Goal: Information Seeking & Learning: Learn about a topic

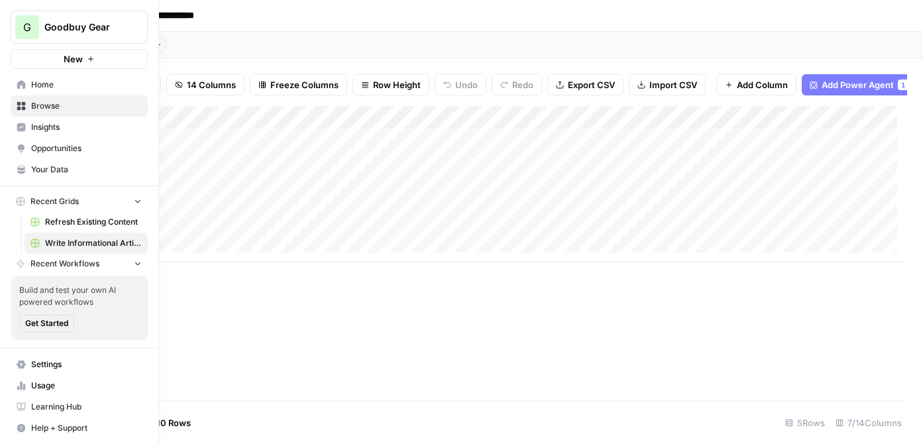
click at [54, 135] on link "Insights" at bounding box center [79, 127] width 137 height 21
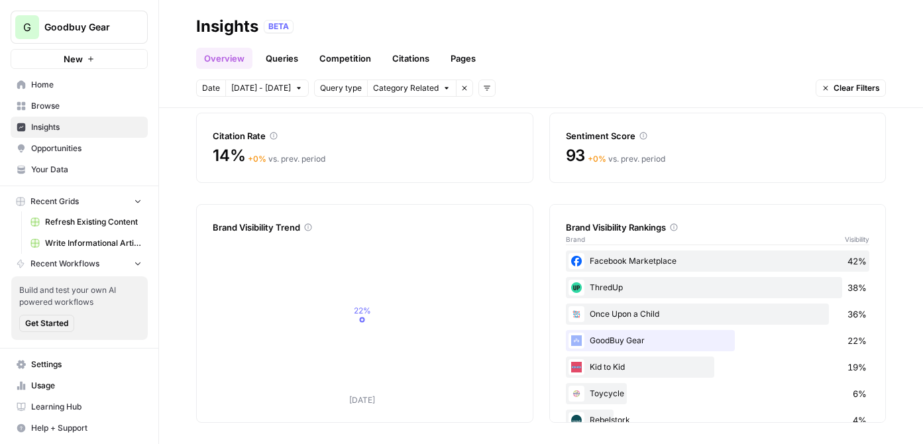
scroll to position [104, 0]
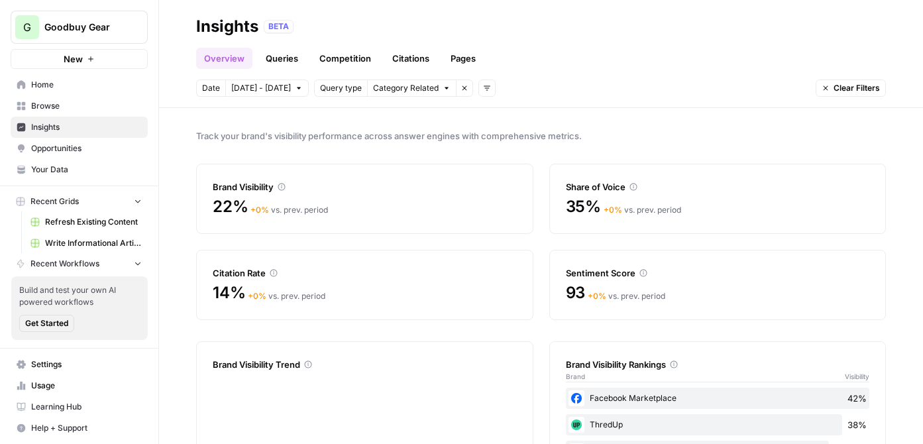
click at [284, 59] on link "Queries" at bounding box center [282, 58] width 48 height 21
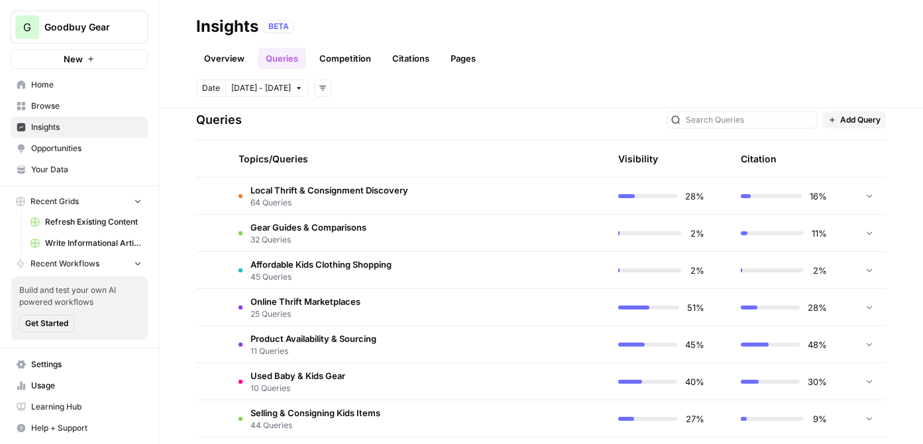
scroll to position [282, 0]
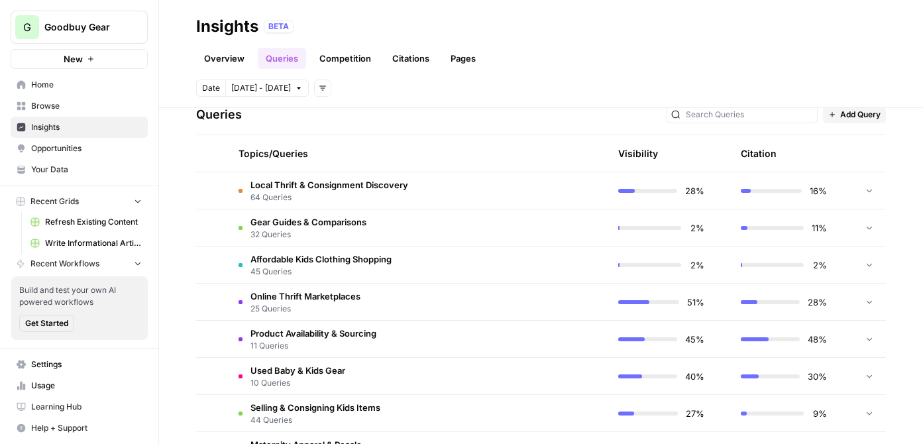
click at [364, 216] on span "Gear Guides & Comparisons" at bounding box center [309, 221] width 116 height 13
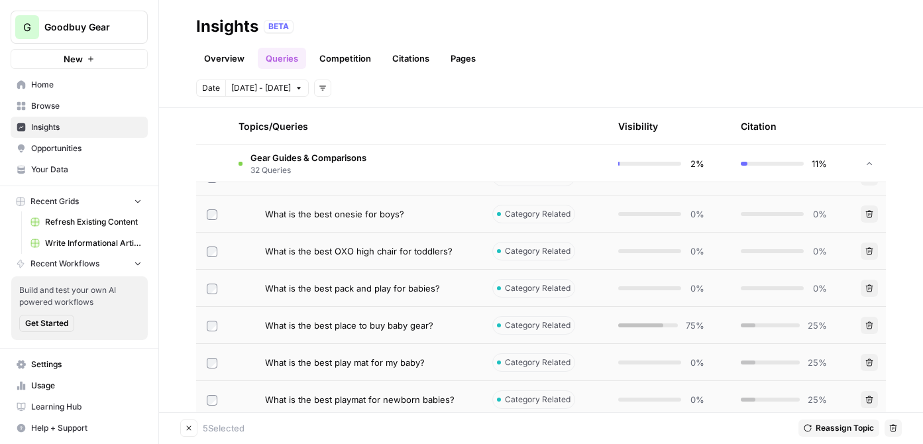
scroll to position [1008, 0]
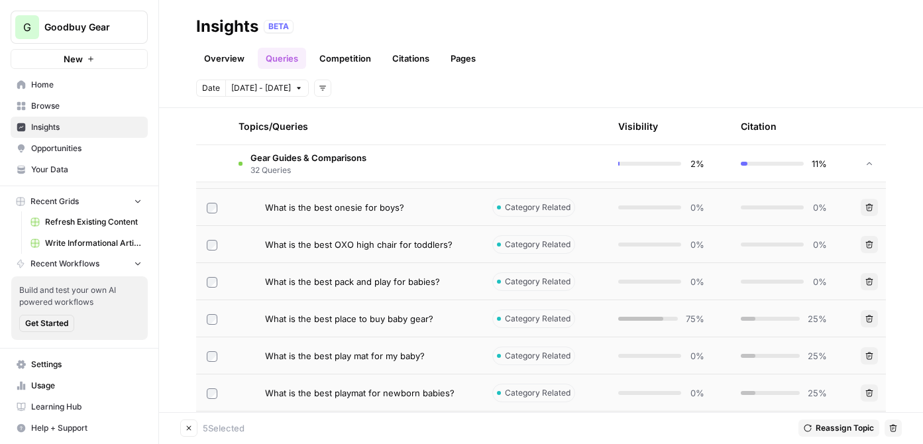
click at [210, 210] on div "Select" at bounding box center [213, 221] width 42 height 24
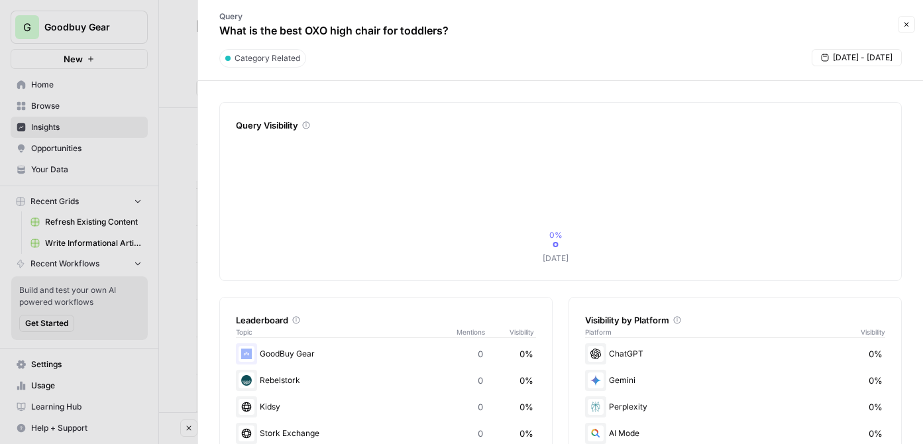
click at [910, 24] on icon "button" at bounding box center [907, 25] width 8 height 8
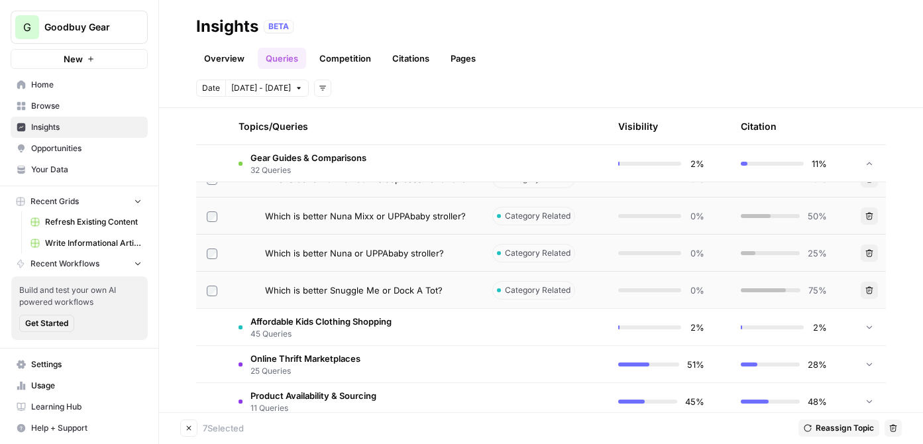
scroll to position [1407, 0]
click at [890, 430] on icon "button" at bounding box center [894, 428] width 8 height 8
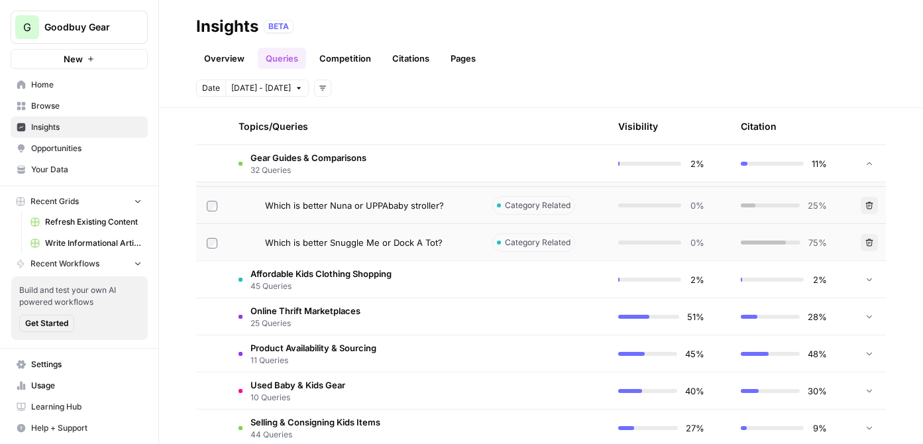
scroll to position [1466, 0]
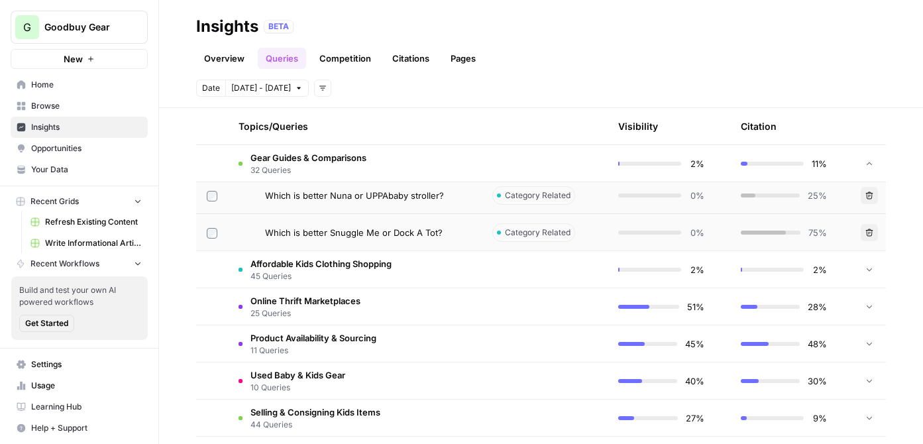
click at [330, 274] on span "45 Queries" at bounding box center [321, 276] width 141 height 12
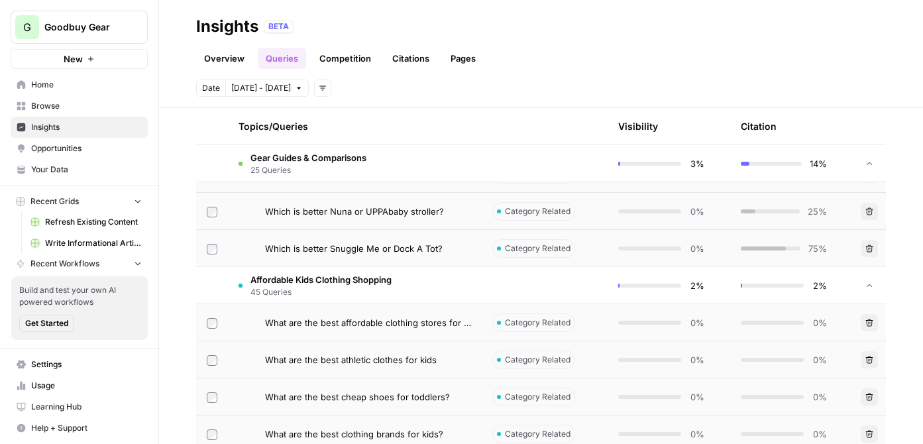
scroll to position [1207, 0]
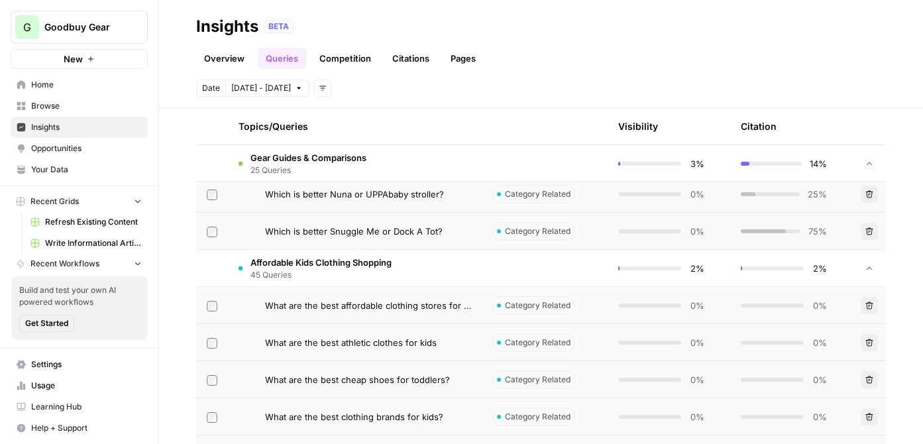
click at [866, 304] on icon "button" at bounding box center [870, 306] width 8 height 8
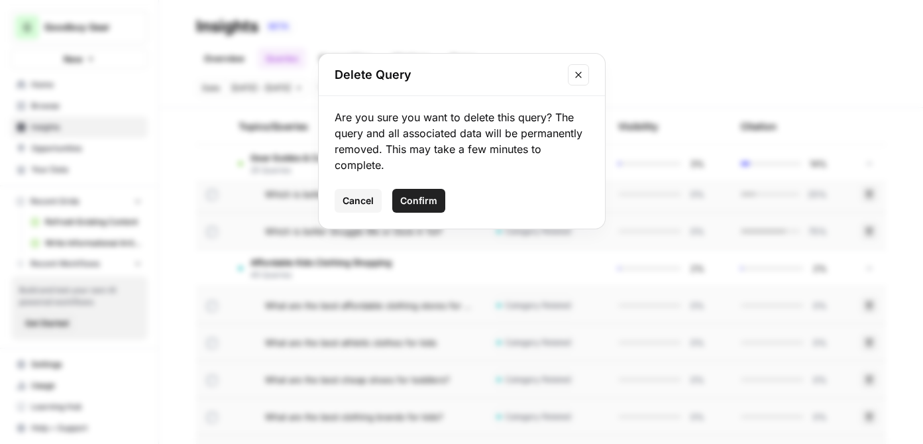
click at [418, 200] on span "Confirm" at bounding box center [418, 200] width 37 height 13
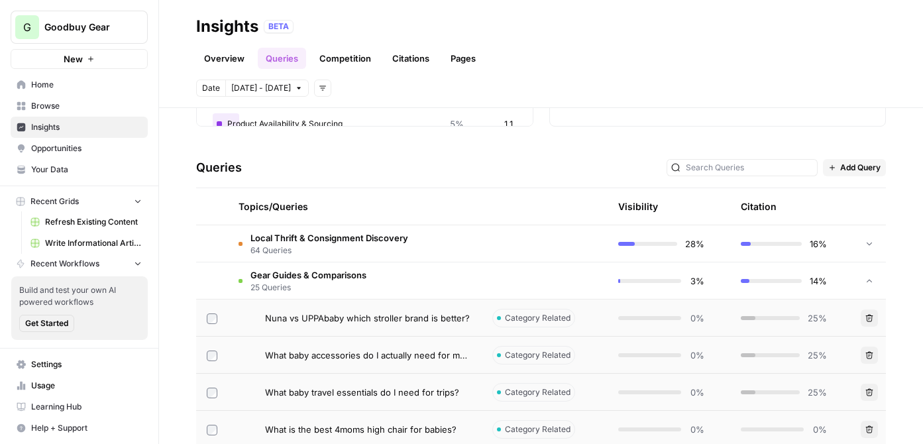
scroll to position [200, 0]
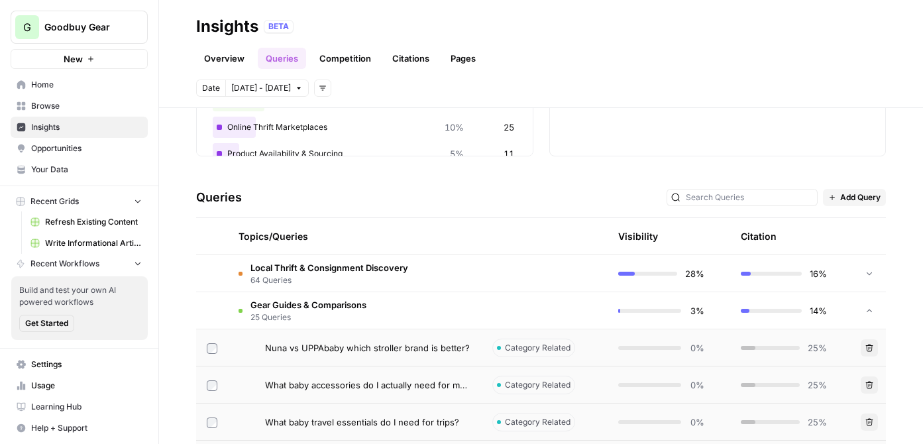
click at [312, 307] on span "Gear Guides & Comparisons" at bounding box center [309, 304] width 116 height 13
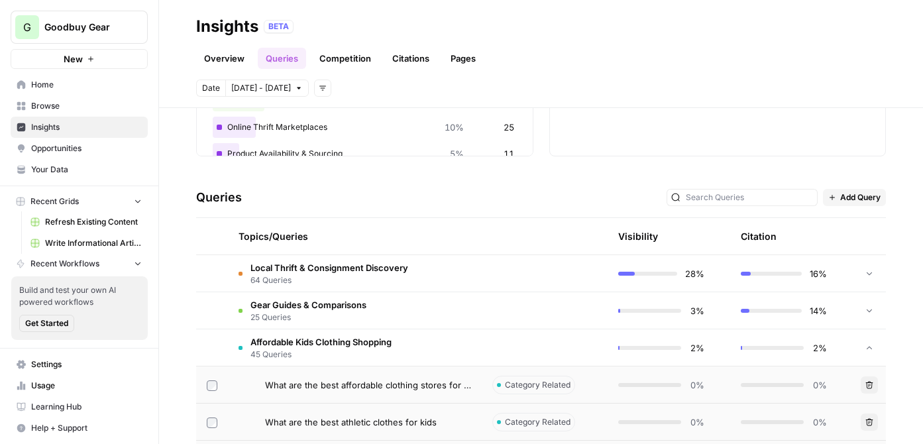
click at [317, 266] on span "Local Thrift & Consignment Discovery" at bounding box center [330, 267] width 158 height 13
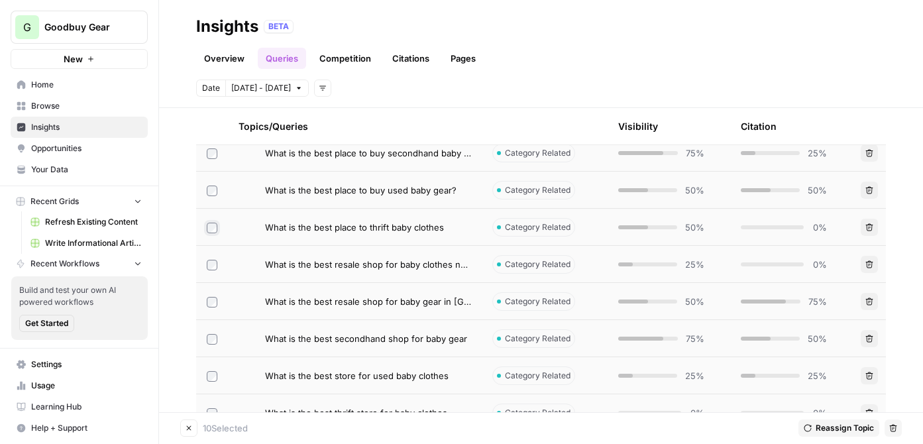
scroll to position [1224, 0]
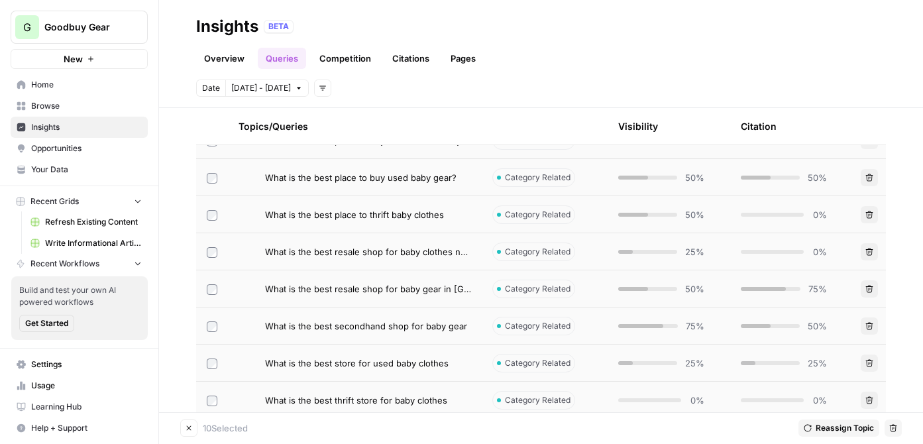
click at [212, 245] on td at bounding box center [212, 251] width 32 height 36
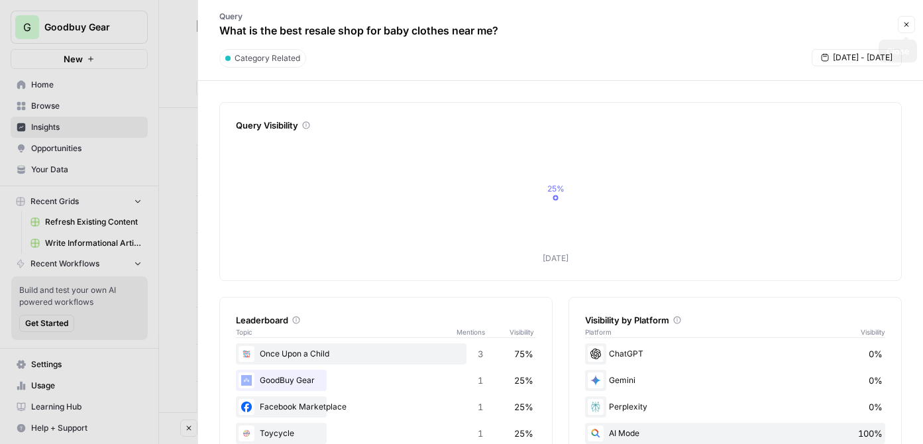
click at [907, 29] on button "Close" at bounding box center [906, 24] width 17 height 17
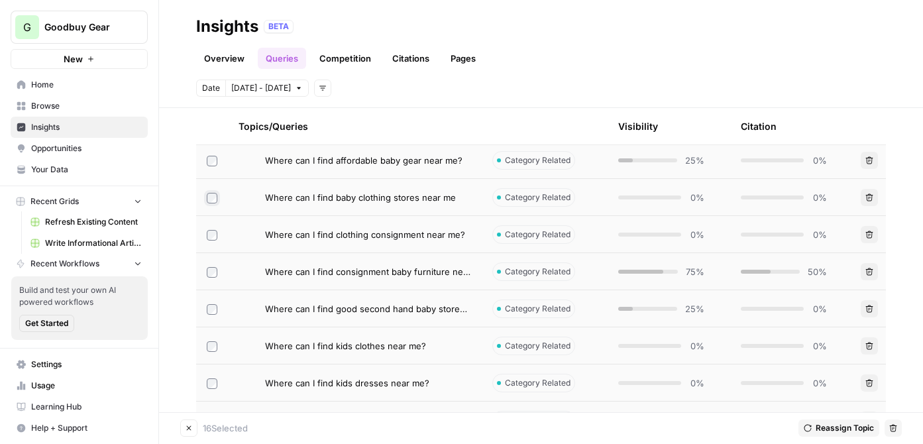
scroll to position [2059, 0]
click at [202, 267] on td at bounding box center [212, 270] width 32 height 36
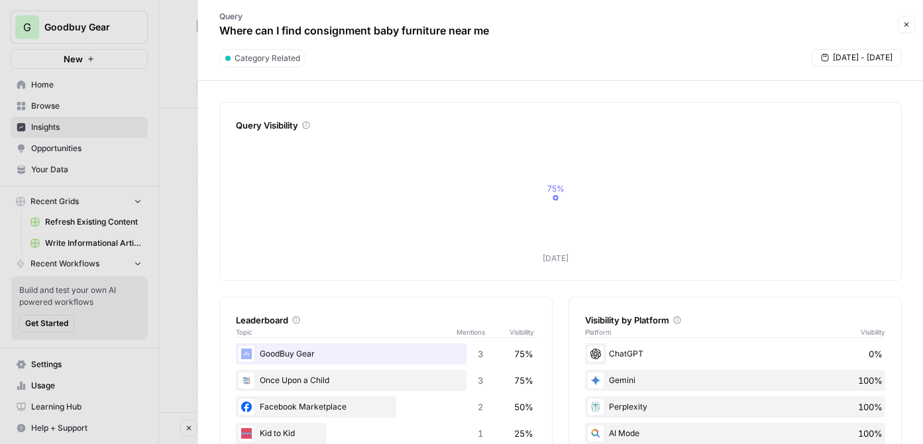
click at [904, 24] on icon "button" at bounding box center [907, 25] width 8 height 8
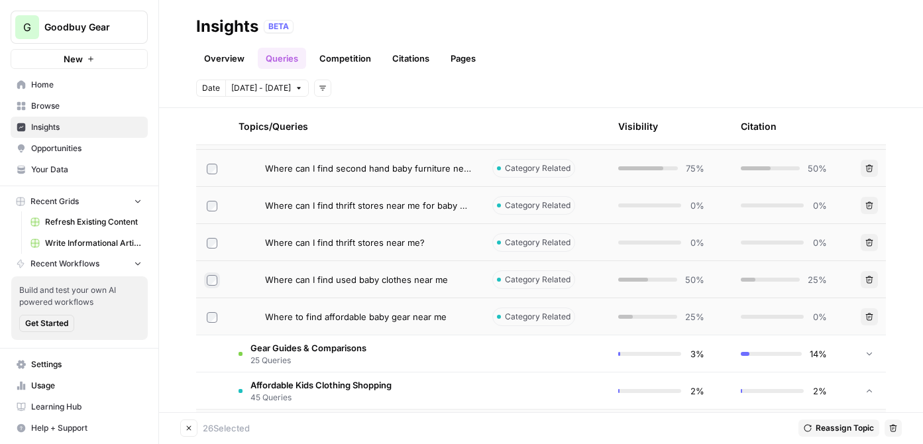
scroll to position [2533, 0]
click at [895, 426] on icon "button" at bounding box center [894, 428] width 8 height 8
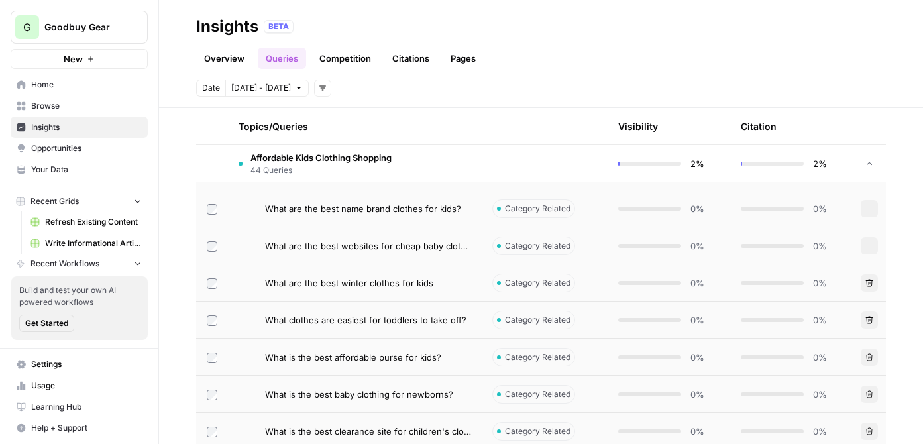
scroll to position [1913, 0]
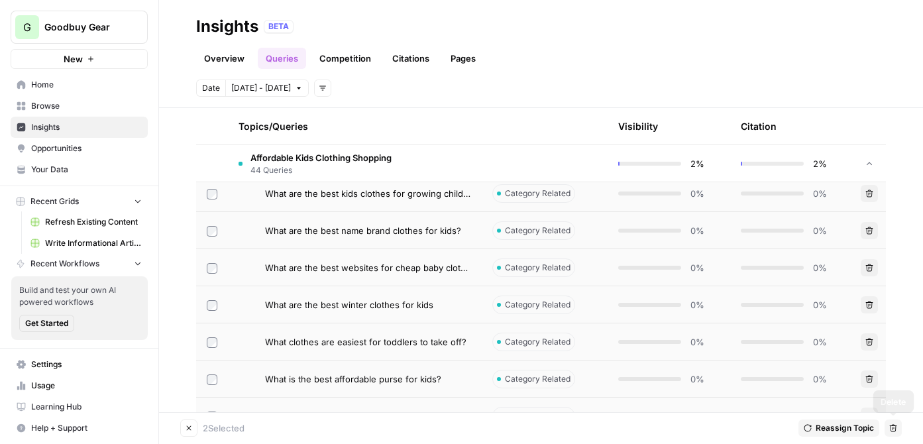
click at [894, 427] on icon "button" at bounding box center [894, 428] width 8 height 8
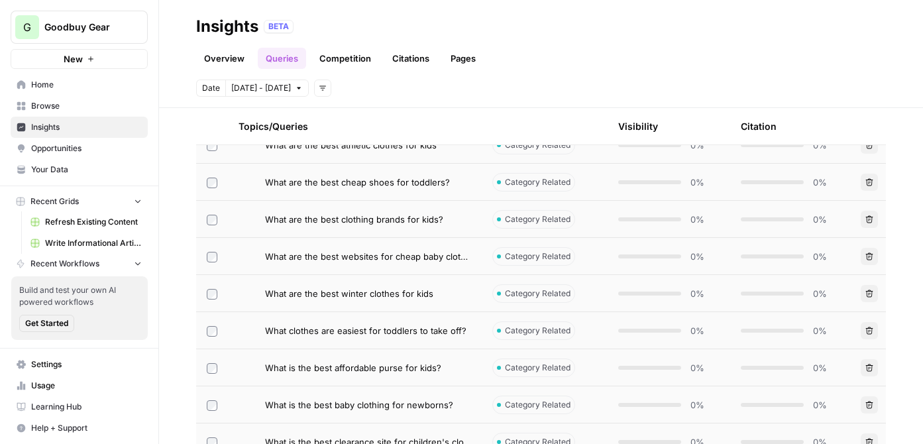
scroll to position [1756, 0]
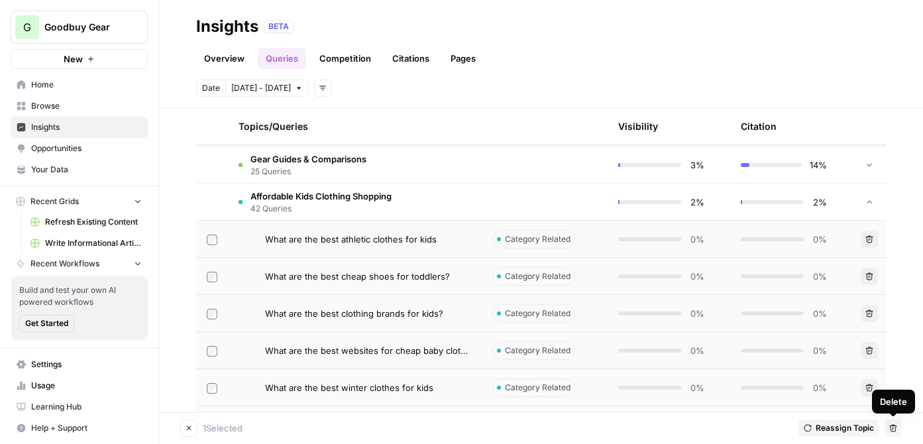
click at [892, 430] on icon "button" at bounding box center [894, 428] width 8 height 8
click at [214, 306] on td at bounding box center [212, 313] width 32 height 36
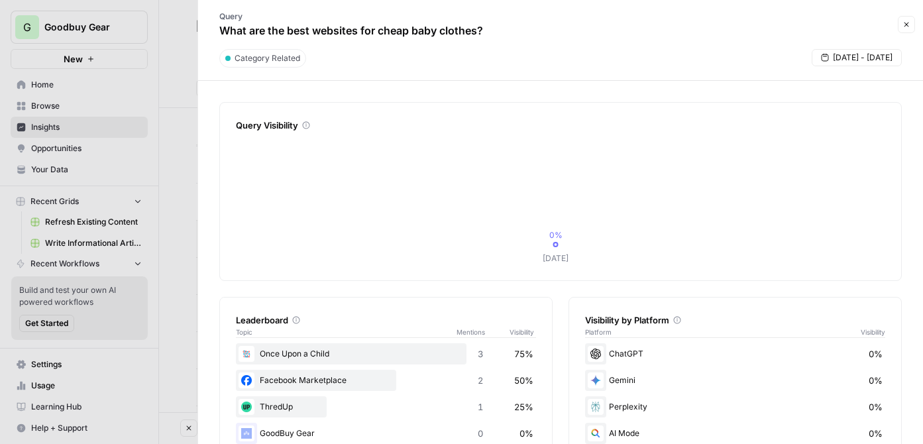
click at [914, 24] on button "Close" at bounding box center [906, 24] width 17 height 17
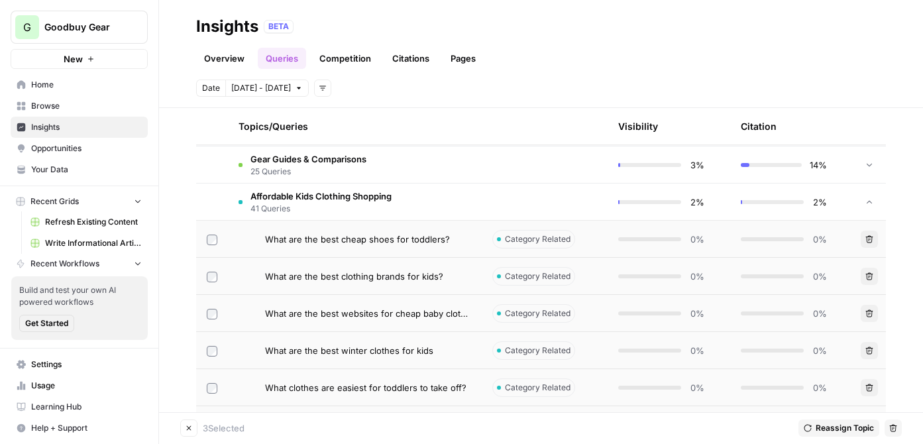
click at [211, 357] on td at bounding box center [212, 350] width 32 height 36
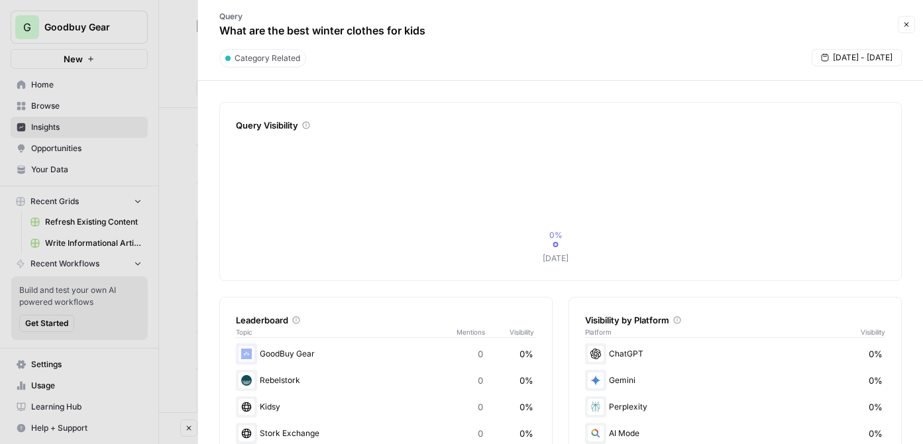
click at [904, 33] on div "Query What are the best winter clothes for kids Close" at bounding box center [560, 24] width 709 height 38
click at [904, 29] on button "Close" at bounding box center [906, 24] width 17 height 17
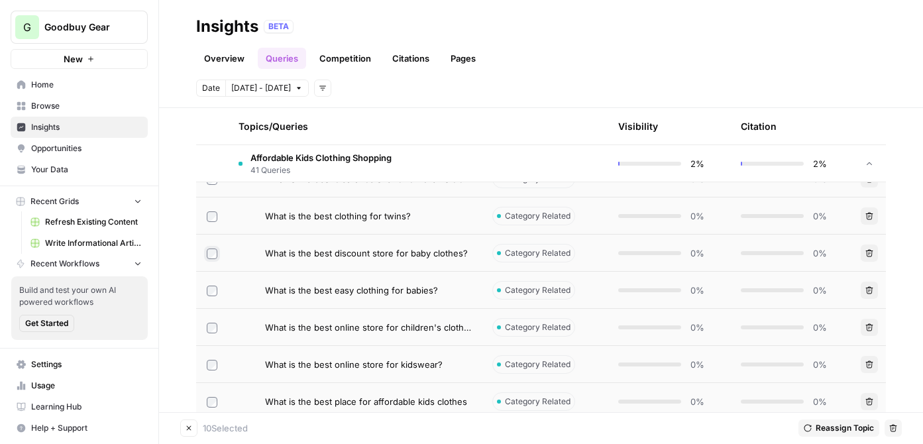
scroll to position [2092, 0]
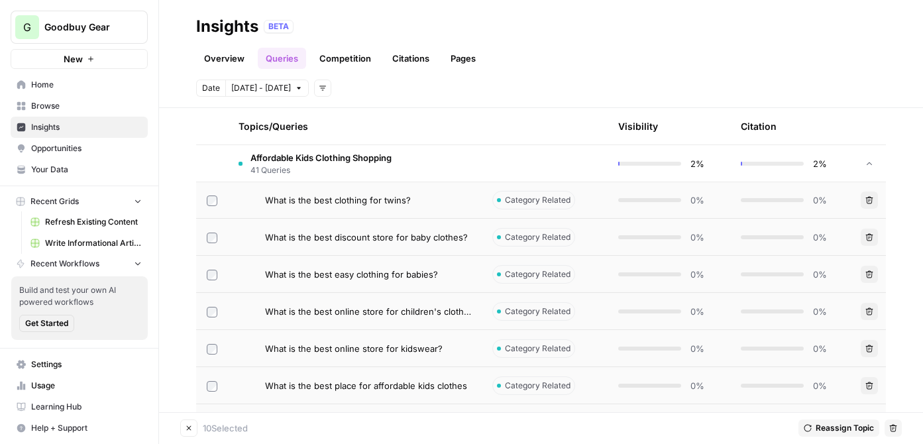
click at [209, 267] on td at bounding box center [212, 274] width 32 height 36
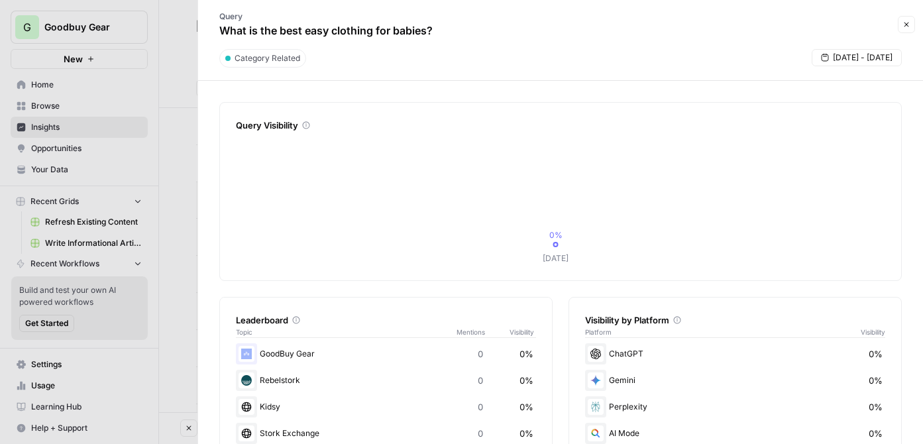
click at [912, 20] on button "Close" at bounding box center [906, 24] width 17 height 17
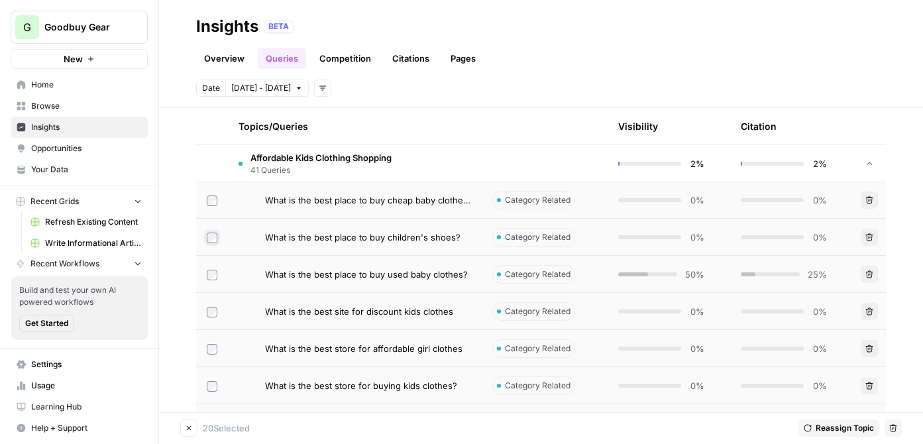
scroll to position [2464, 0]
click at [893, 429] on icon "button" at bounding box center [893, 428] width 7 height 7
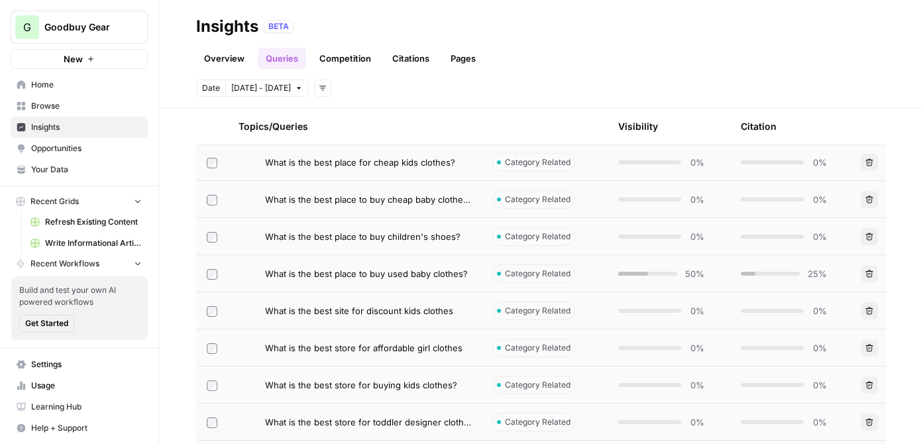
scroll to position [2445, 0]
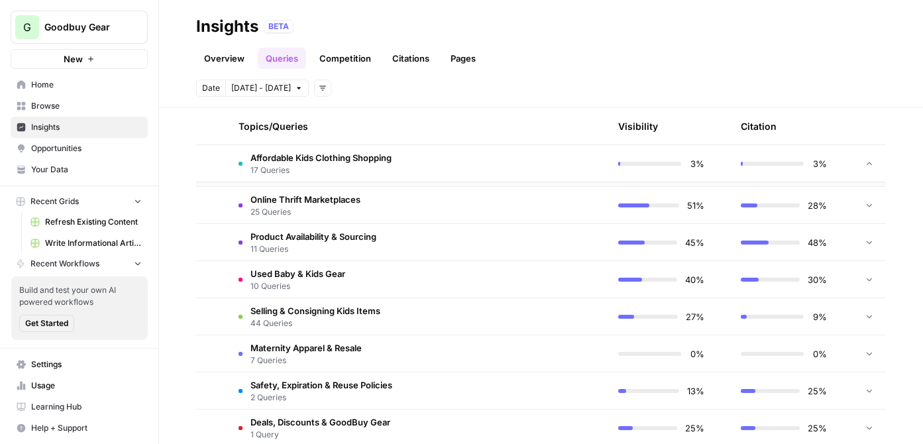
click at [320, 162] on span "Affordable Kids Clothing Shopping" at bounding box center [321, 157] width 141 height 13
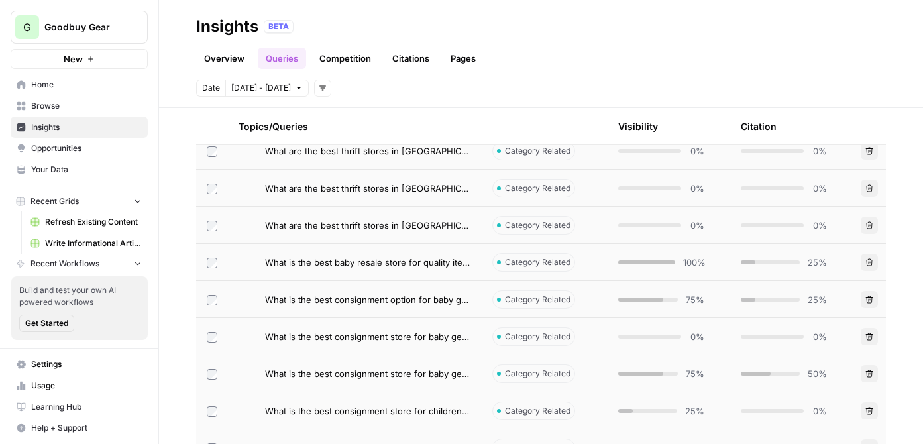
scroll to position [507, 0]
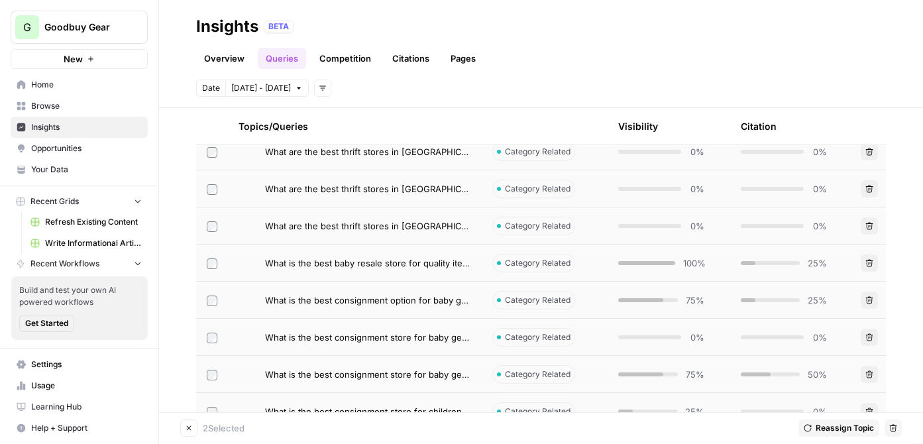
click at [890, 426] on icon "button" at bounding box center [893, 428] width 7 height 7
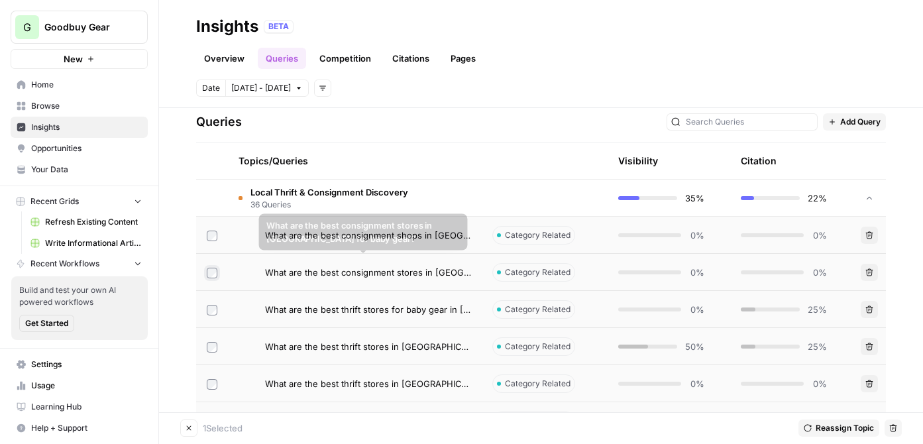
scroll to position [274, 0]
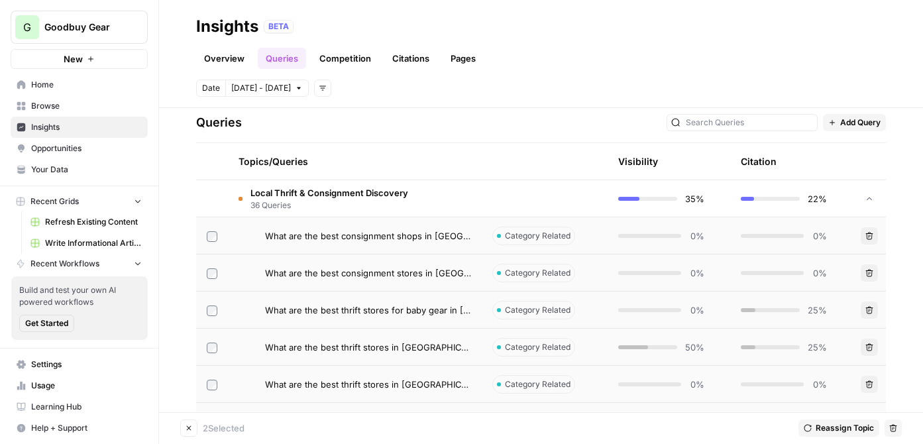
click at [894, 430] on icon "button" at bounding box center [894, 428] width 8 height 8
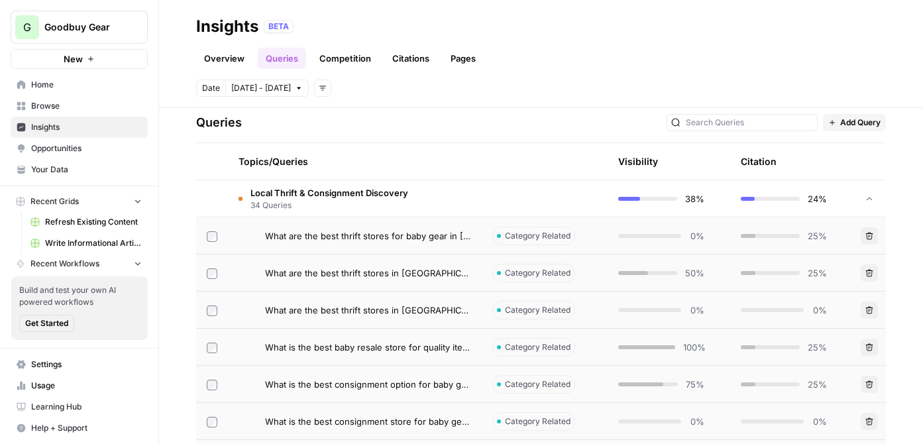
click at [206, 233] on td at bounding box center [212, 235] width 32 height 36
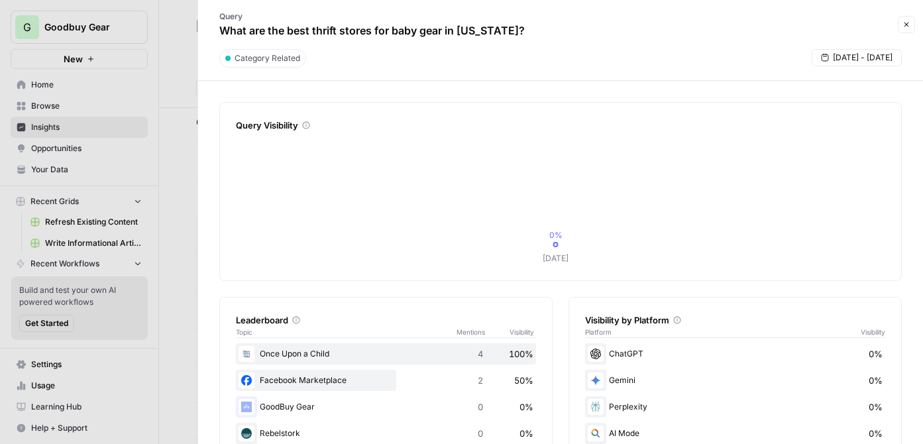
click at [897, 19] on div "Query What are the best thrift stores for baby gear in New Jersey? Close" at bounding box center [560, 24] width 709 height 38
click at [906, 25] on icon "button" at bounding box center [907, 25] width 8 height 8
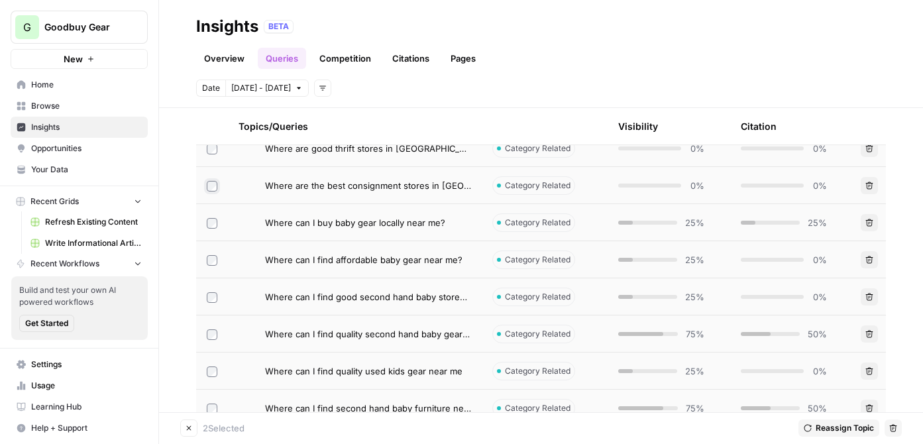
scroll to position [1270, 0]
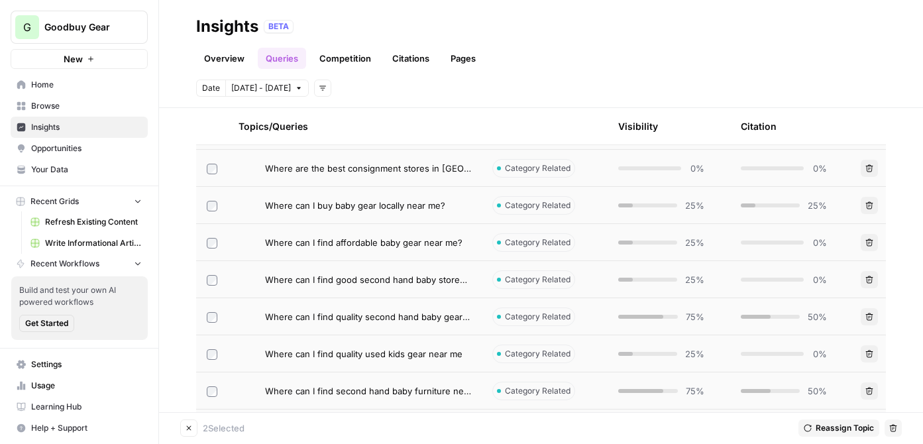
click at [895, 428] on icon "button" at bounding box center [894, 428] width 8 height 8
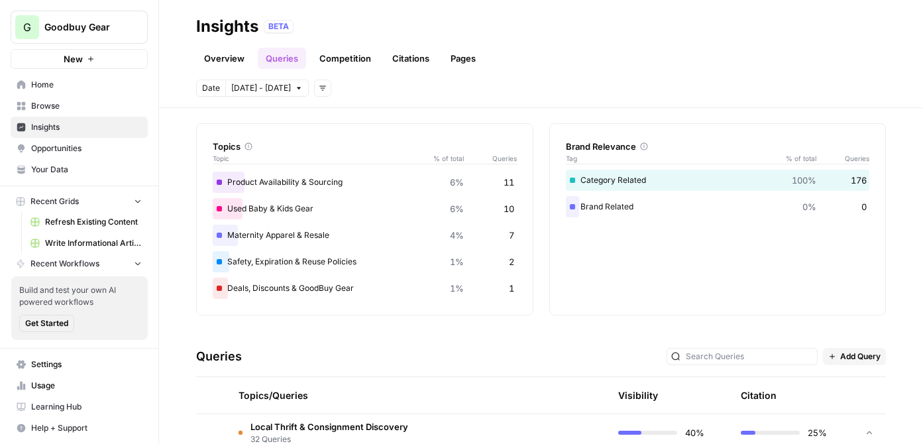
scroll to position [208, 0]
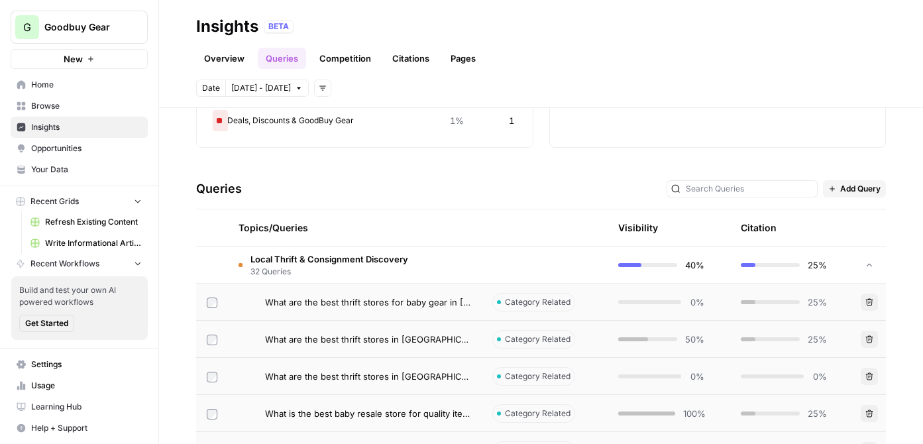
click at [326, 268] on span "32 Queries" at bounding box center [330, 272] width 158 height 12
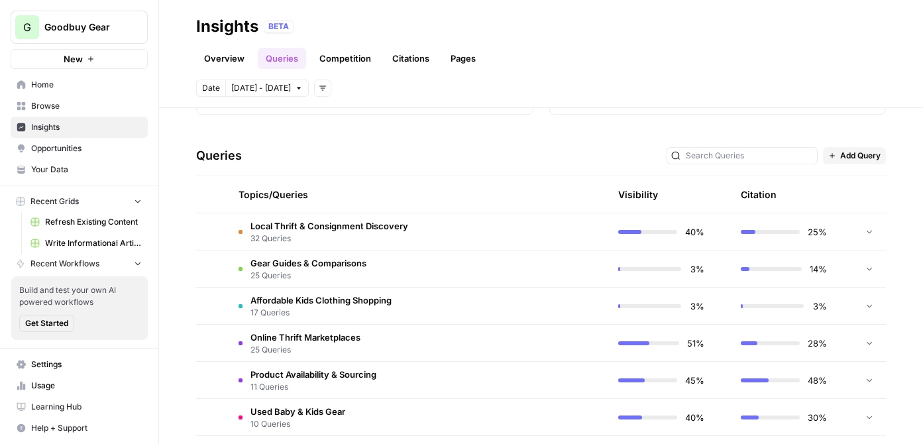
scroll to position [302, 0]
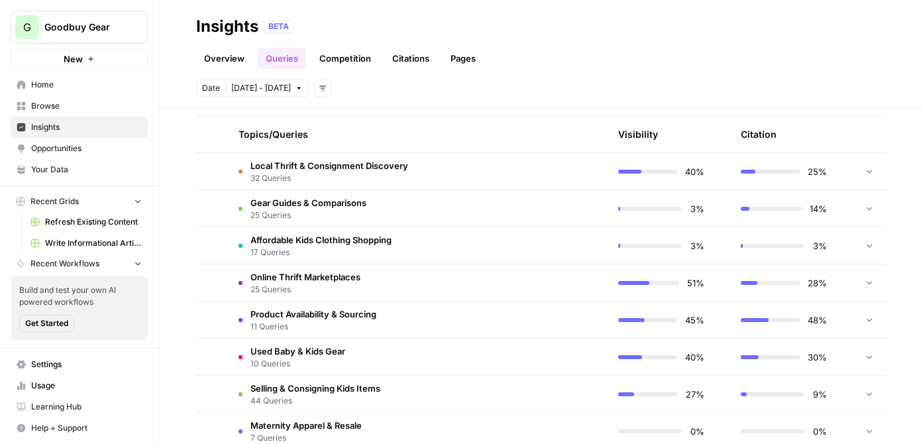
click at [341, 213] on span "25 Queries" at bounding box center [309, 215] width 116 height 12
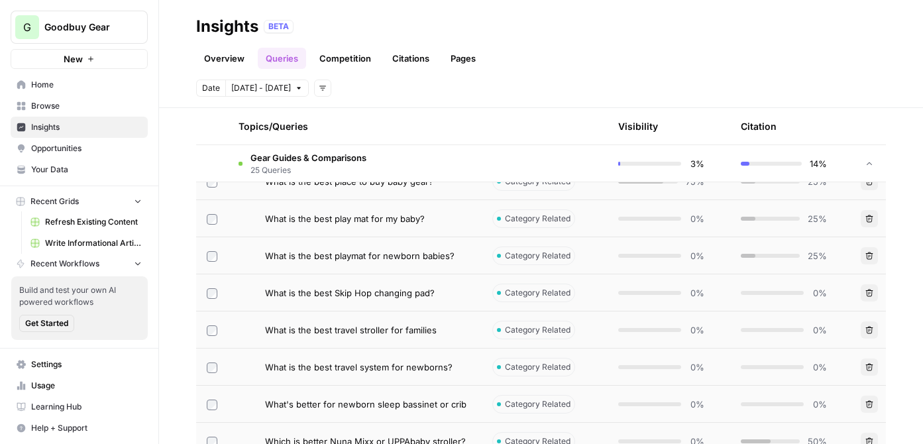
click at [317, 164] on span "25 Queries" at bounding box center [309, 170] width 116 height 12
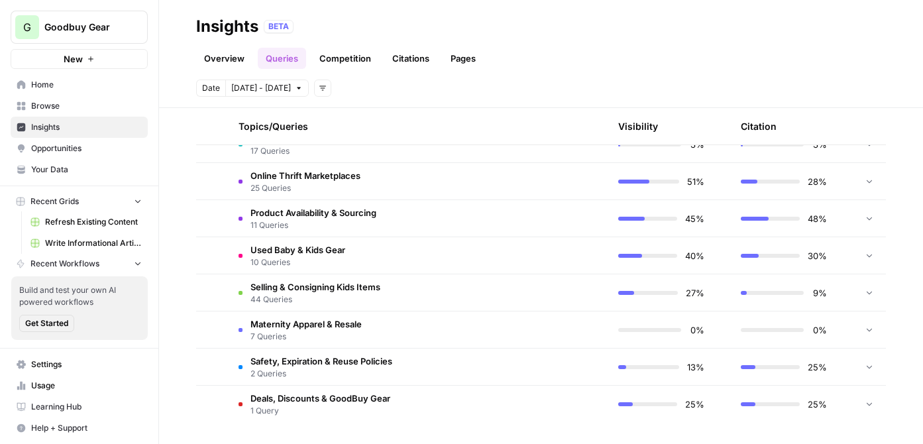
scroll to position [403, 0]
click at [337, 179] on span "Online Thrift Marketplaces" at bounding box center [306, 175] width 110 height 13
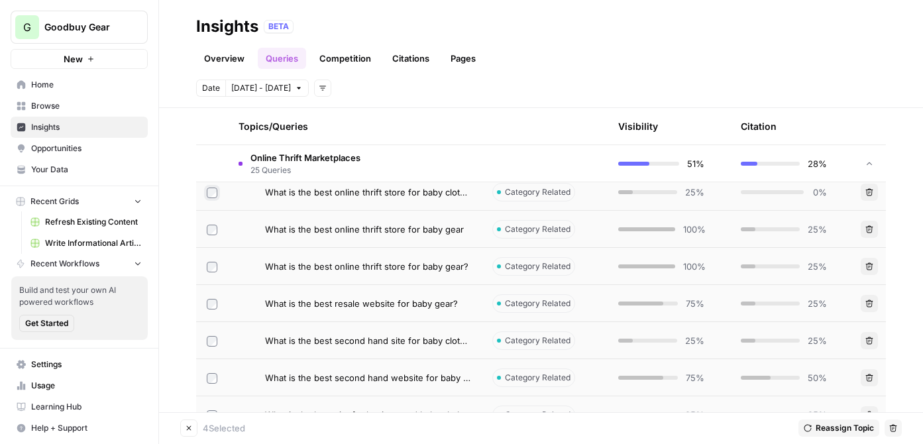
scroll to position [821, 0]
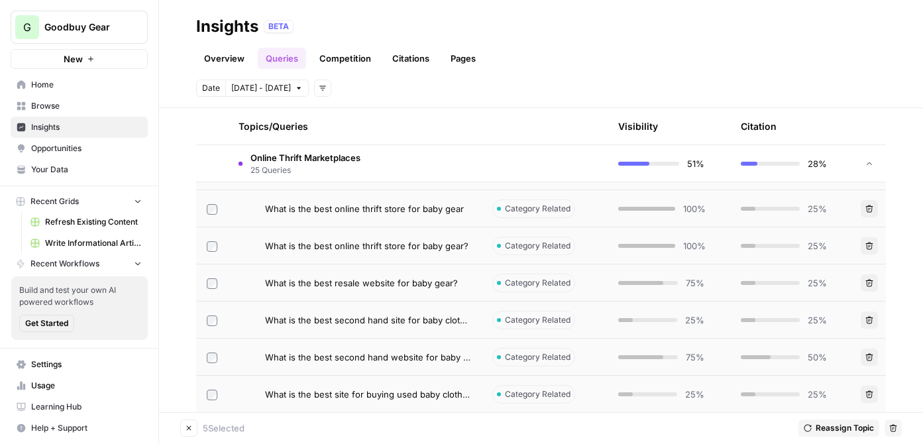
click at [893, 424] on icon "button" at bounding box center [894, 428] width 8 height 8
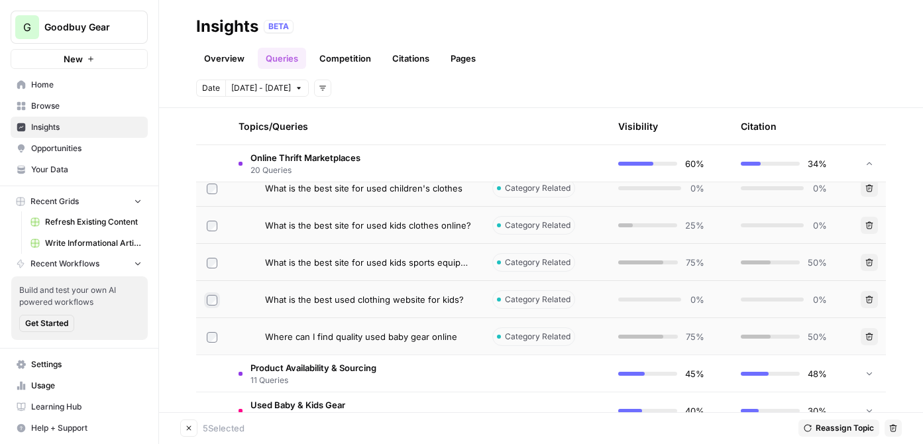
scroll to position [991, 0]
click at [888, 430] on button "Delete" at bounding box center [893, 428] width 17 height 17
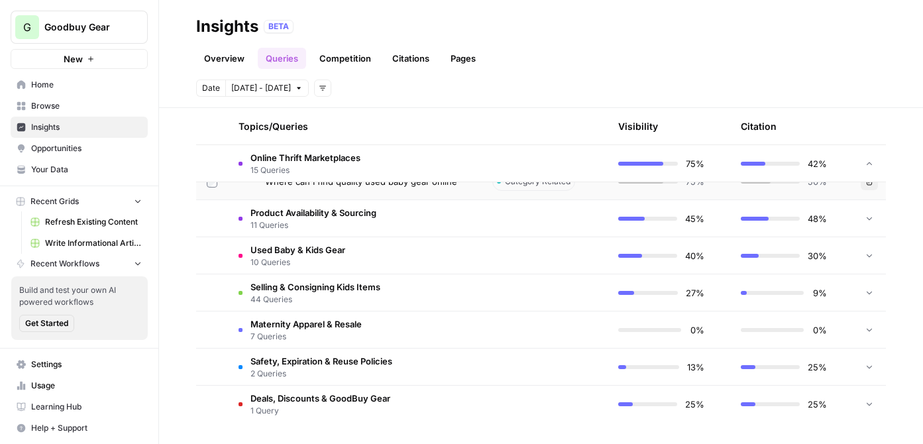
scroll to position [957, 0]
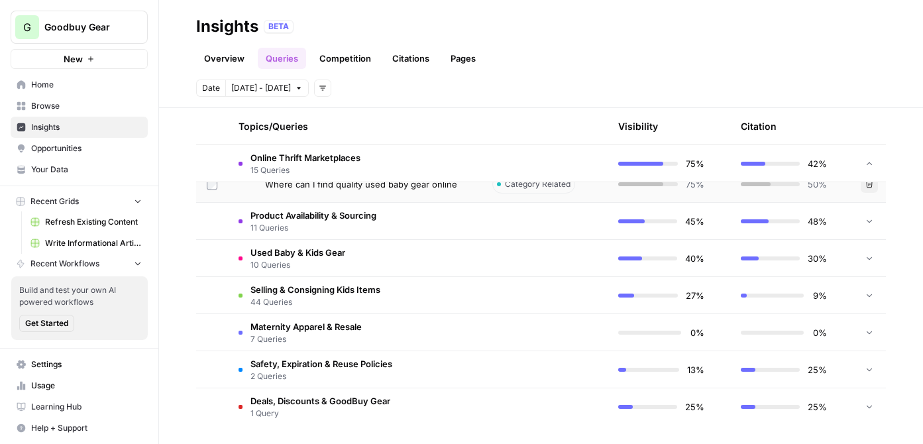
click at [316, 257] on span "Used Baby & Kids Gear" at bounding box center [298, 252] width 95 height 13
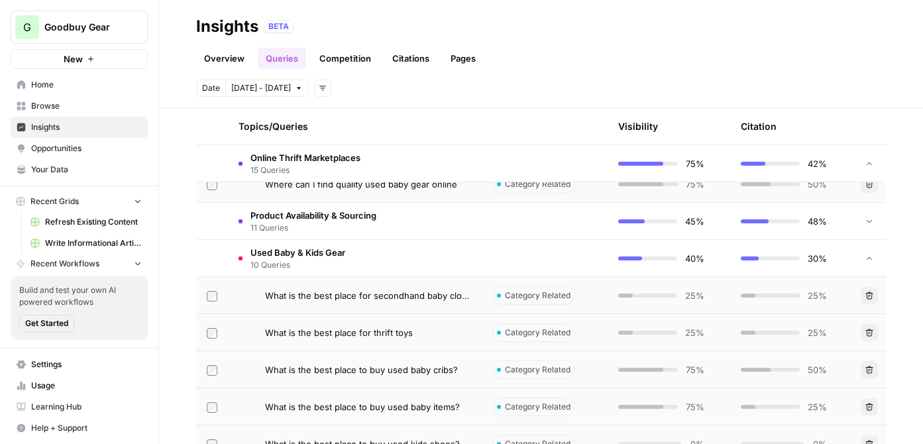
click at [327, 251] on span "Used Baby & Kids Gear" at bounding box center [298, 252] width 95 height 13
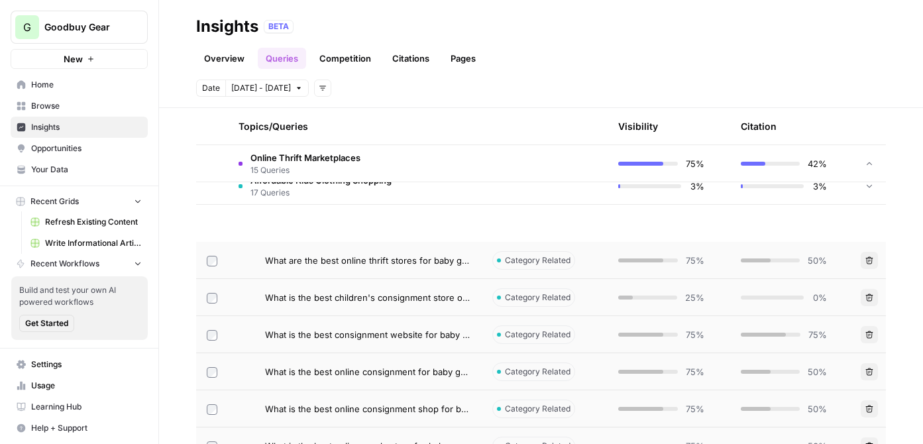
scroll to position [352, 0]
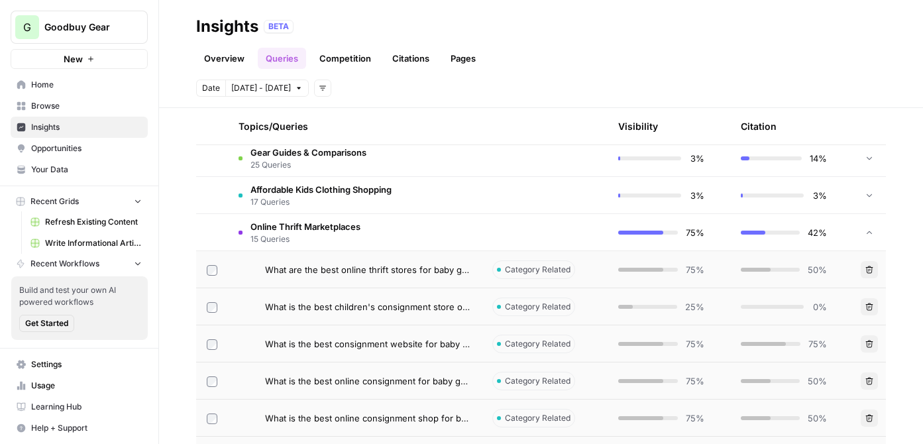
click at [316, 205] on span "17 Queries" at bounding box center [321, 202] width 141 height 12
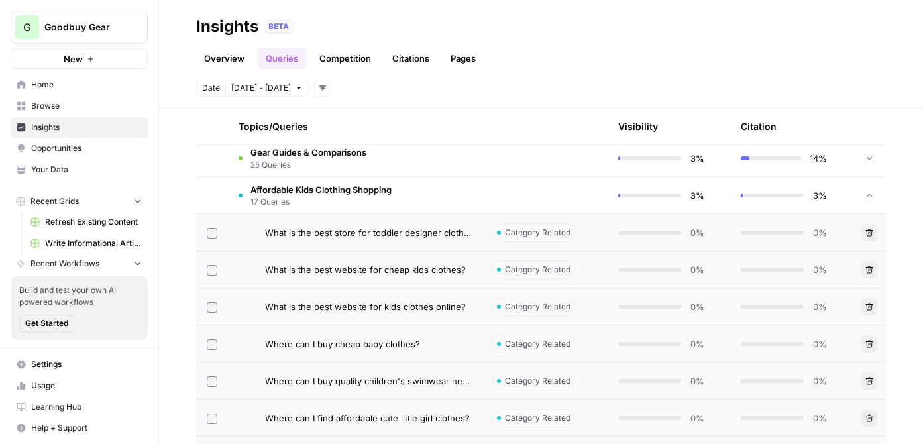
click at [206, 232] on td at bounding box center [212, 232] width 32 height 36
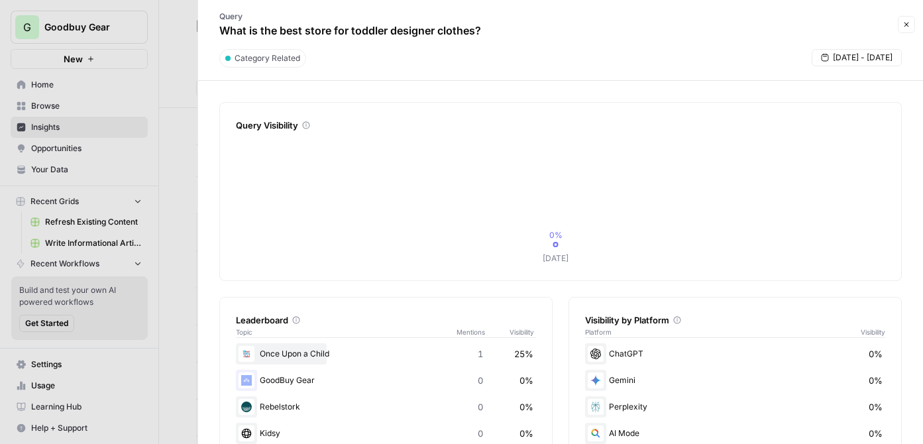
click at [912, 29] on button "Close" at bounding box center [906, 24] width 17 height 17
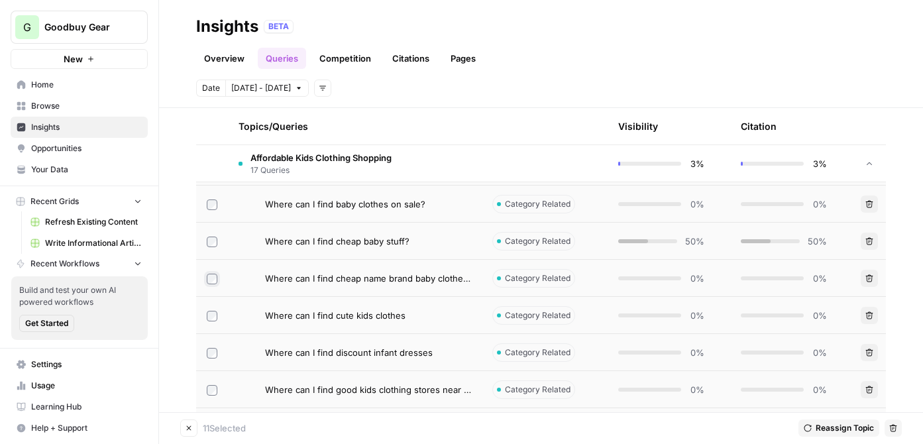
scroll to position [679, 0]
click at [213, 381] on td at bounding box center [212, 388] width 32 height 36
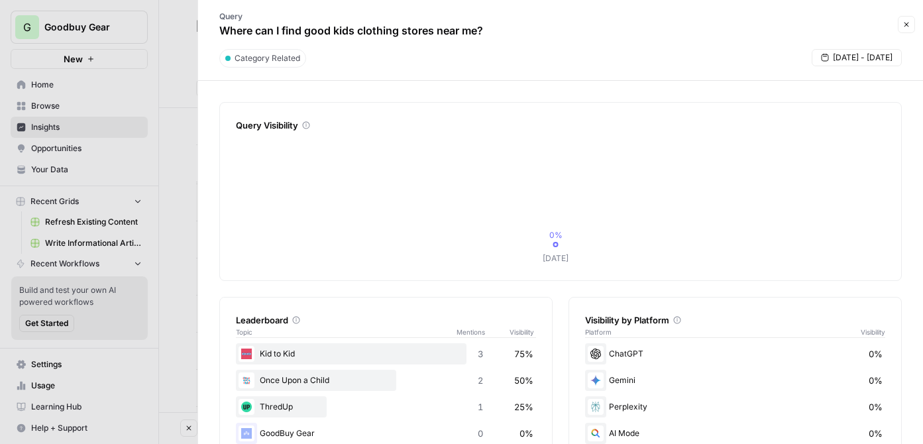
click at [908, 29] on button "Close" at bounding box center [906, 24] width 17 height 17
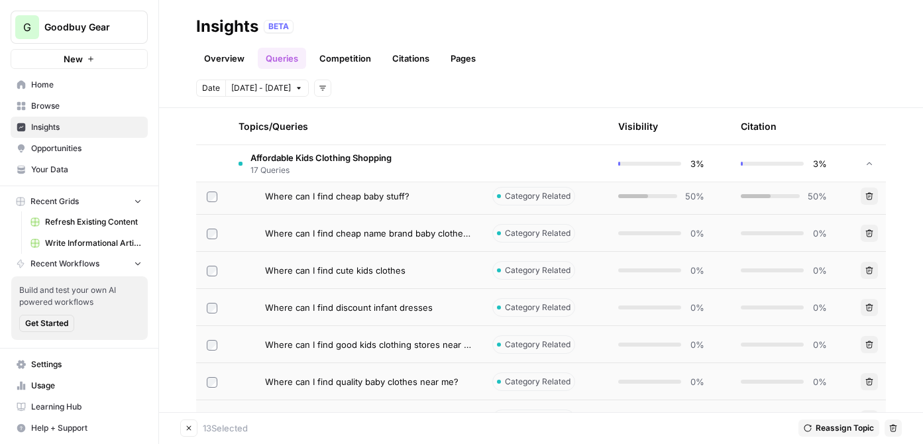
scroll to position [725, 0]
click at [215, 374] on label at bounding box center [212, 380] width 11 height 12
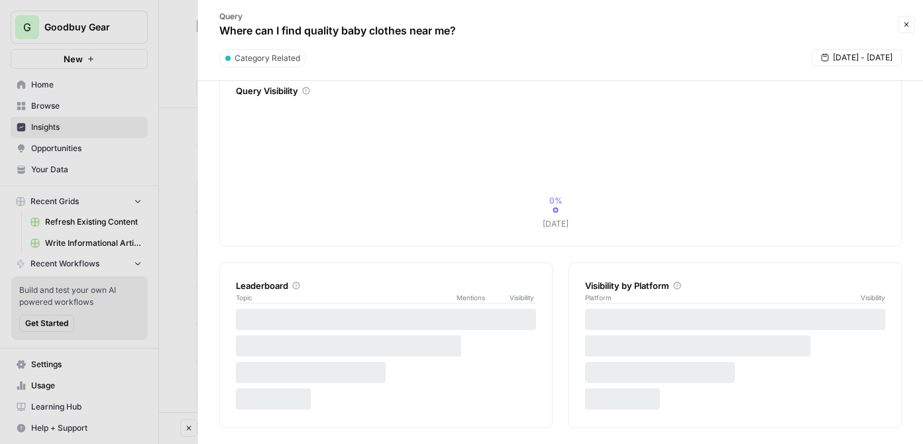
scroll to position [96, 0]
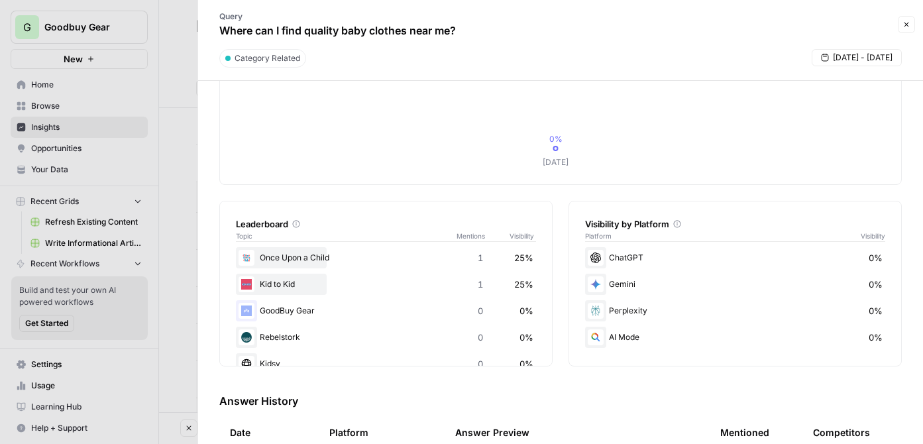
click at [909, 24] on icon "button" at bounding box center [907, 25] width 8 height 8
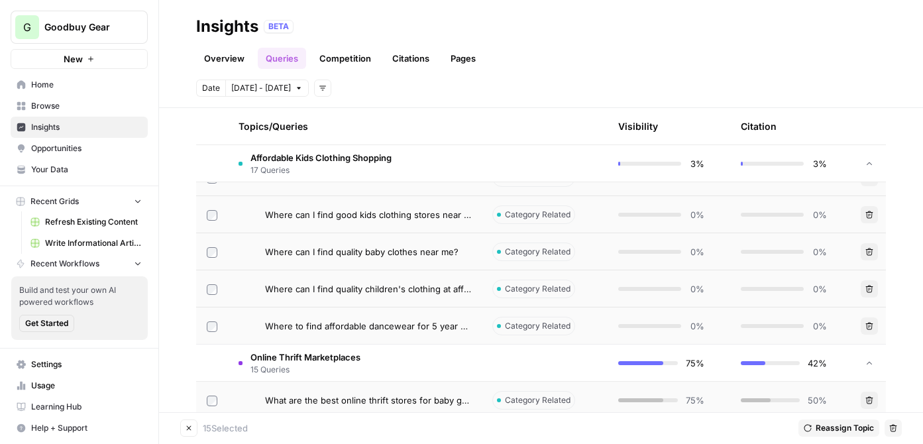
scroll to position [857, 0]
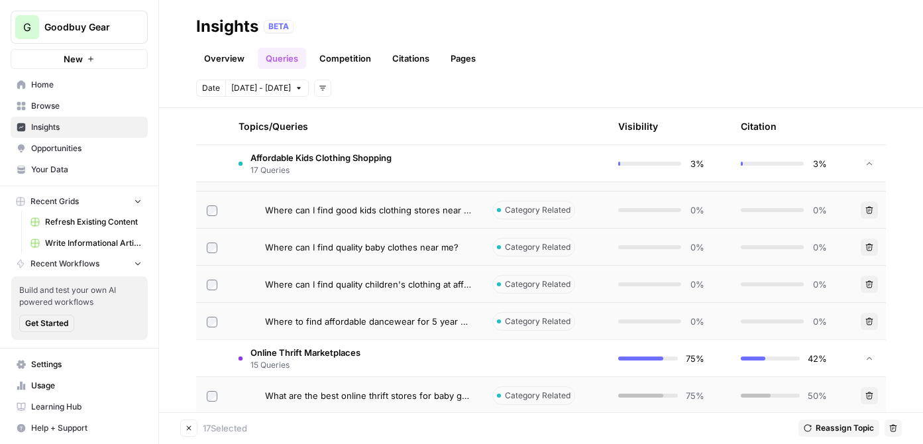
click at [891, 428] on icon "button" at bounding box center [893, 428] width 7 height 7
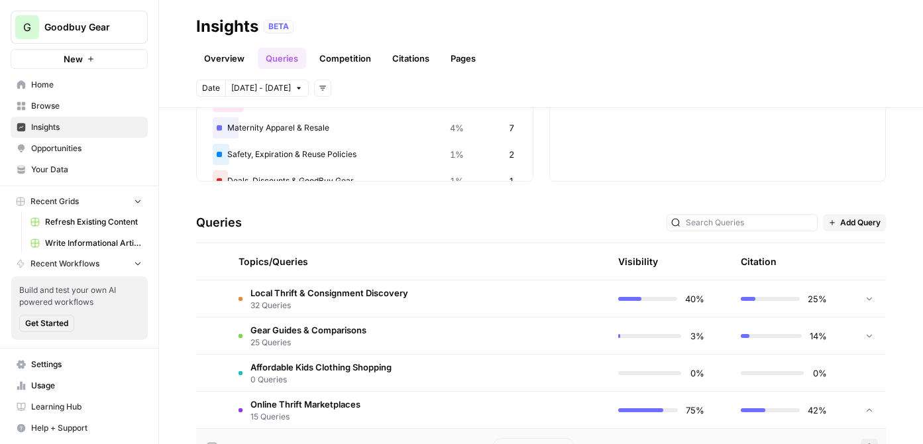
scroll to position [238, 0]
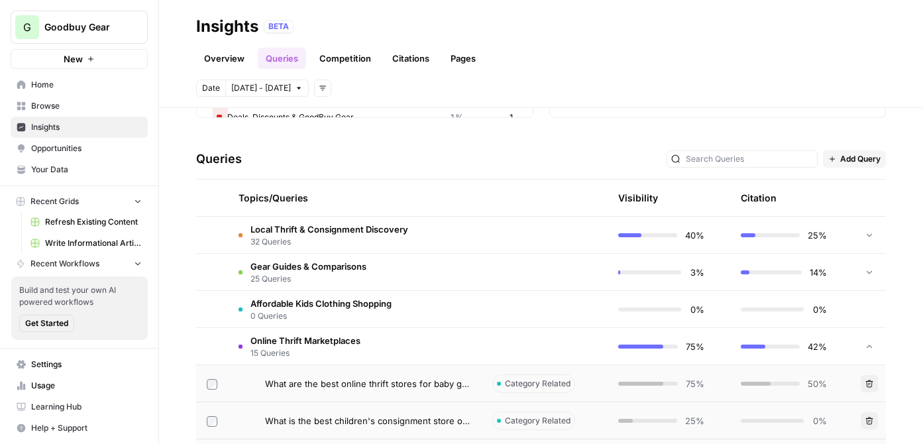
click at [308, 345] on span "Online Thrift Marketplaces" at bounding box center [306, 340] width 110 height 13
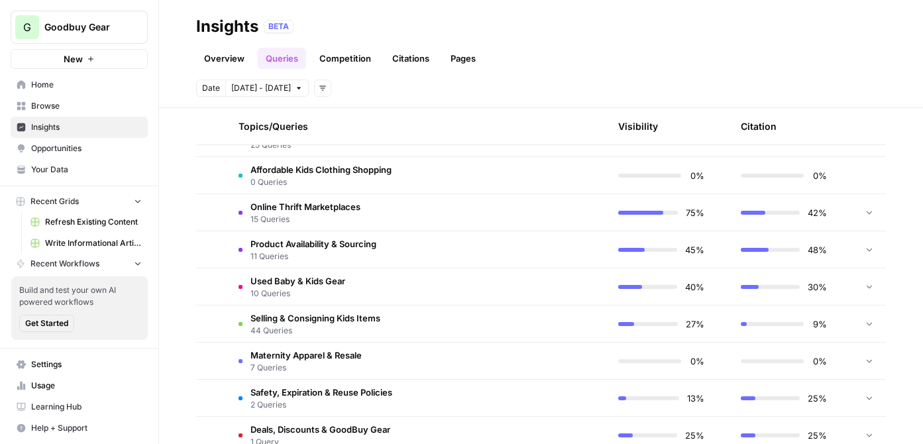
scroll to position [393, 0]
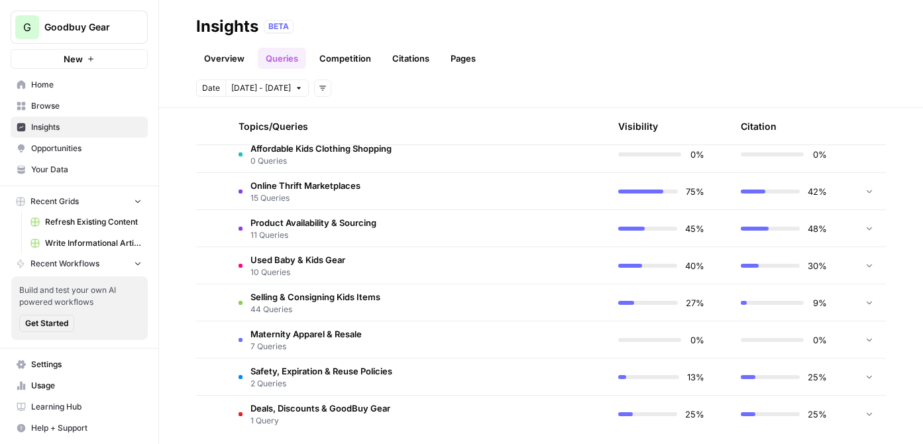
click at [296, 341] on span "7 Queries" at bounding box center [306, 347] width 111 height 12
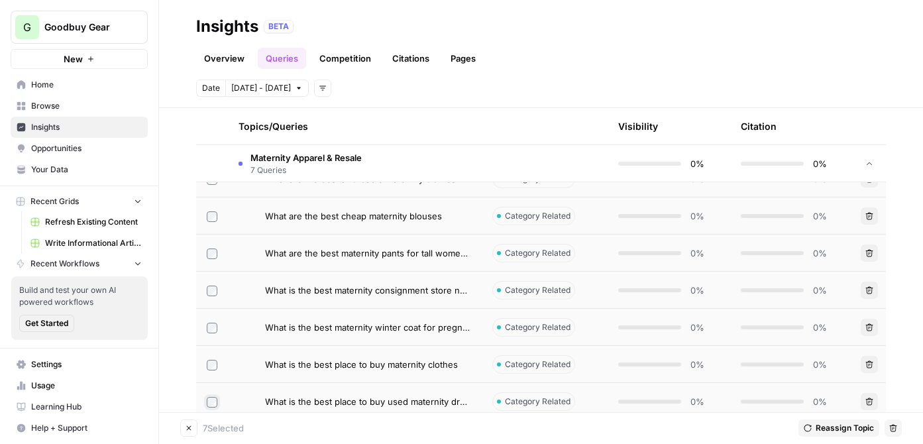
scroll to position [695, 0]
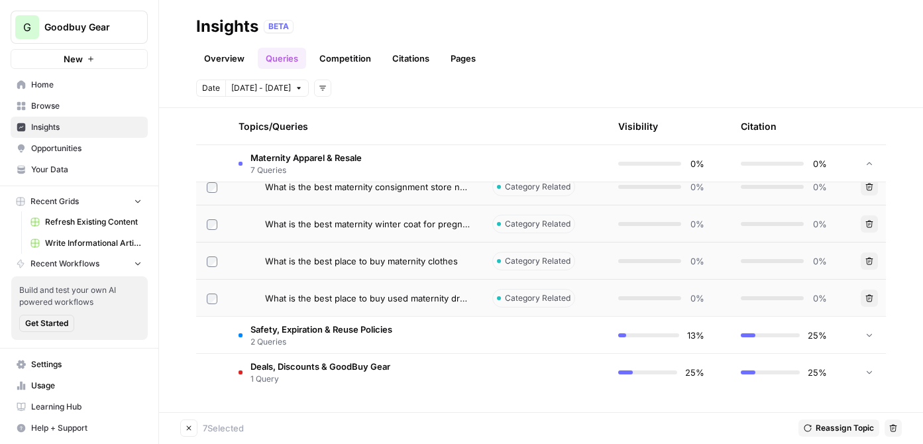
click at [896, 428] on icon "button" at bounding box center [893, 428] width 7 height 7
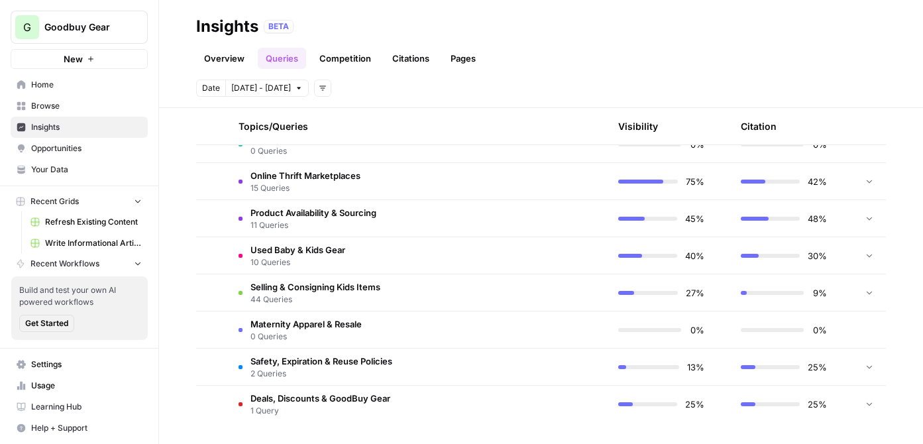
scroll to position [403, 0]
click at [283, 284] on span "Selling & Consigning Kids Items" at bounding box center [316, 286] width 130 height 13
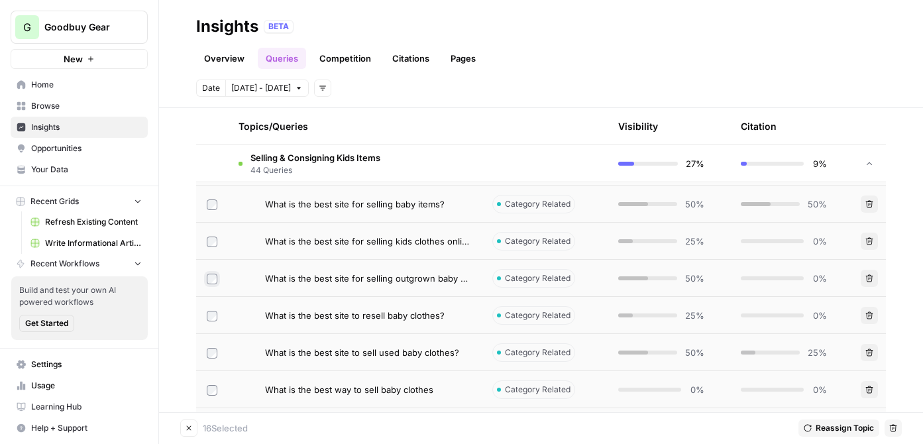
scroll to position [1209, 0]
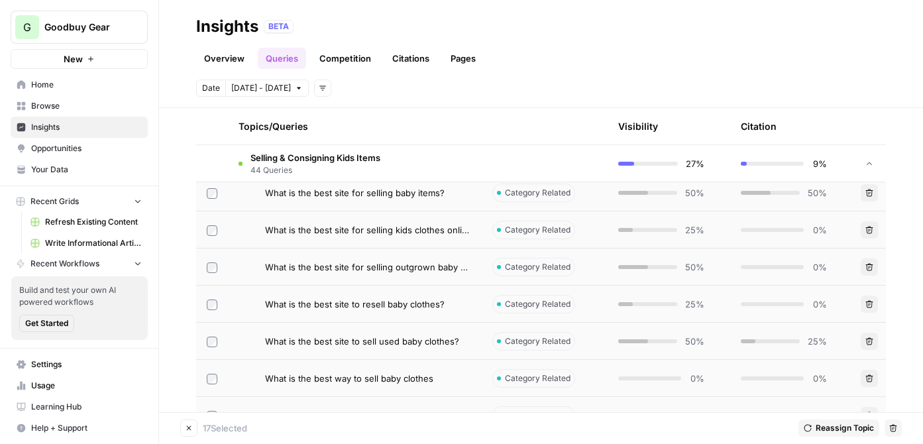
click at [206, 342] on td at bounding box center [212, 341] width 32 height 36
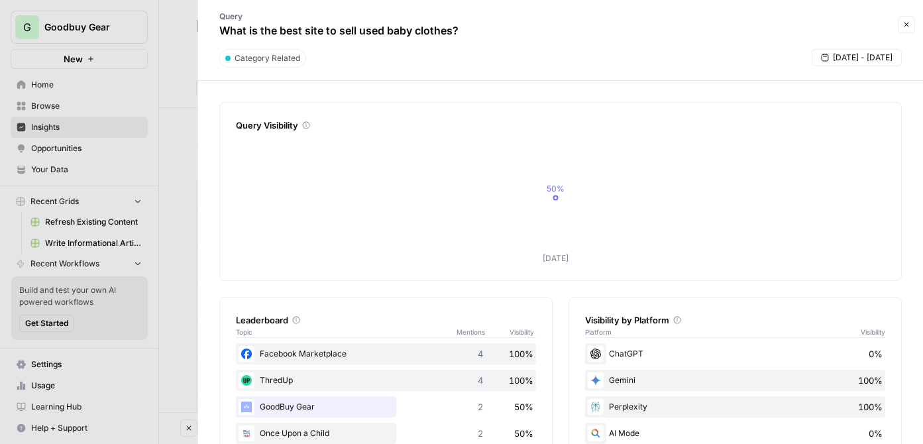
click at [906, 17] on button "Close" at bounding box center [906, 24] width 17 height 17
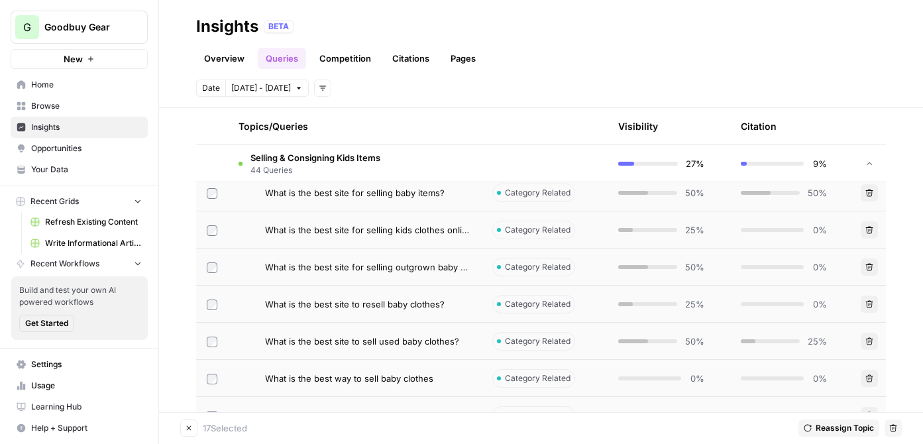
click at [214, 335] on label at bounding box center [212, 341] width 11 height 12
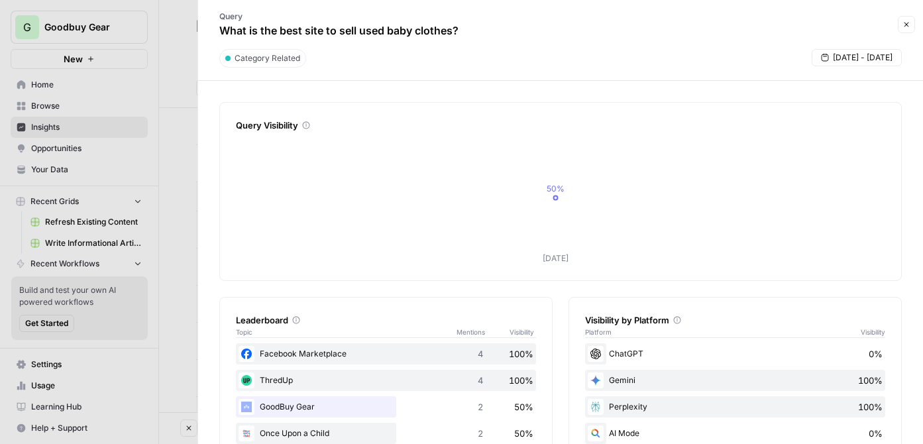
click at [914, 26] on button "Close" at bounding box center [906, 24] width 17 height 17
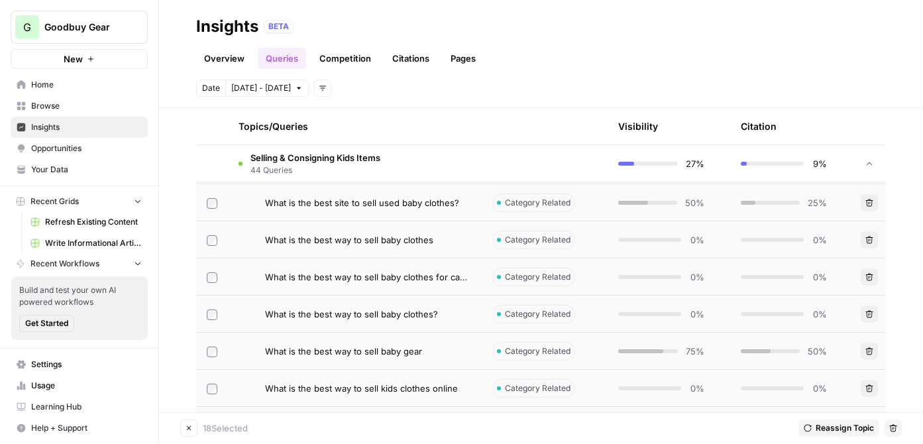
scroll to position [1347, 0]
click at [894, 430] on icon "button" at bounding box center [894, 428] width 8 height 8
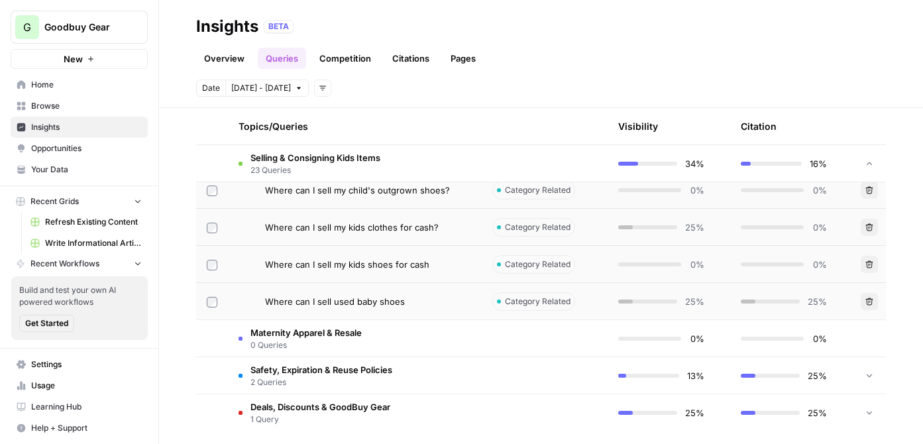
scroll to position [1197, 0]
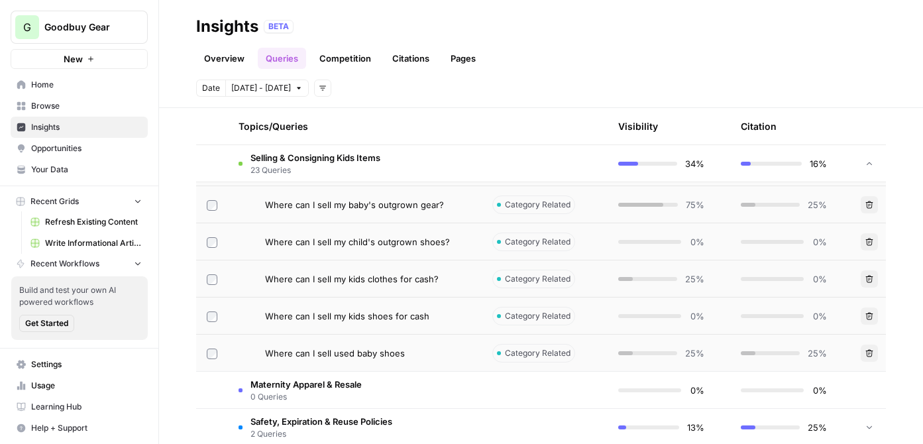
click at [206, 356] on td at bounding box center [212, 353] width 32 height 36
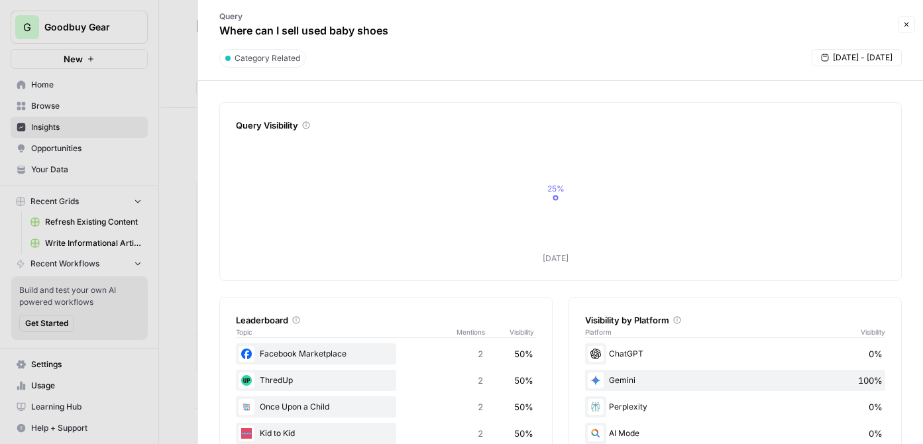
click at [913, 21] on button "Close" at bounding box center [906, 24] width 17 height 17
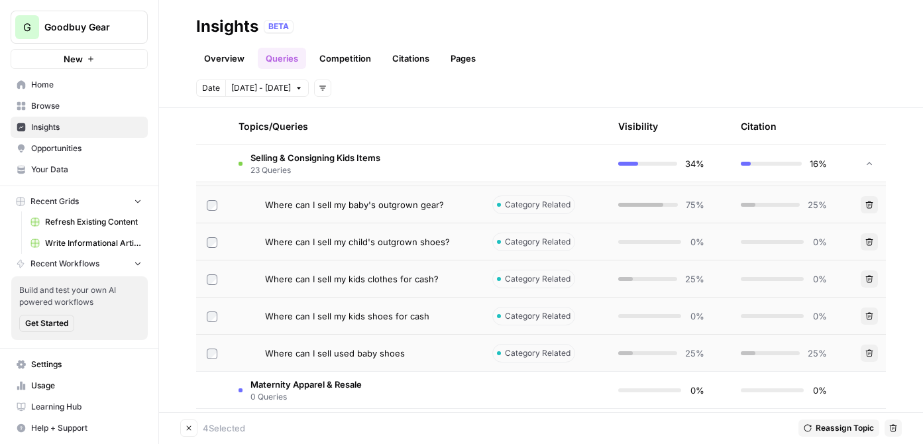
click at [896, 426] on icon "button" at bounding box center [893, 428] width 7 height 7
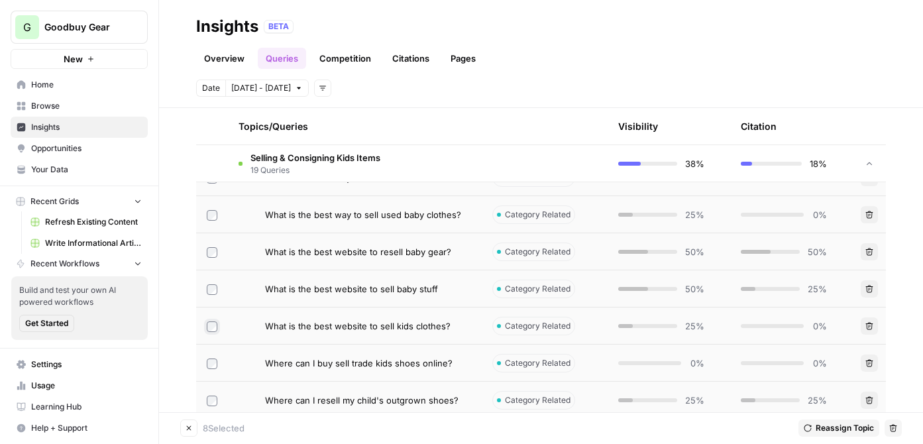
scroll to position [778, 0]
click at [890, 428] on icon "button" at bounding box center [894, 428] width 8 height 8
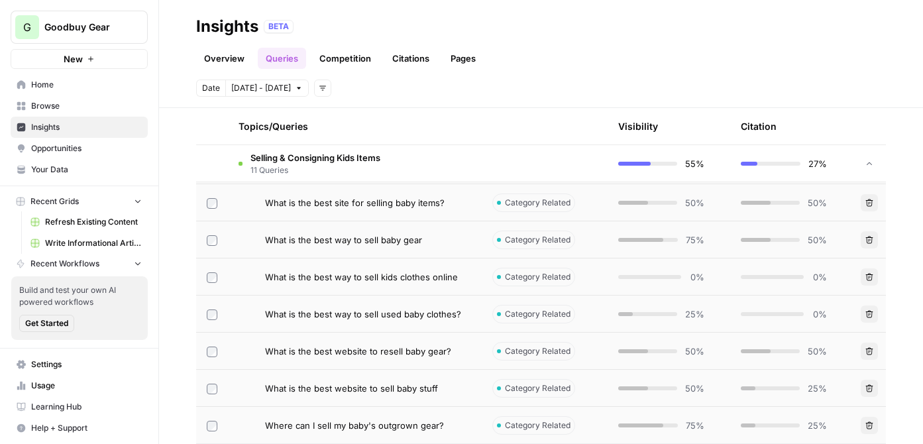
scroll to position [658, 0]
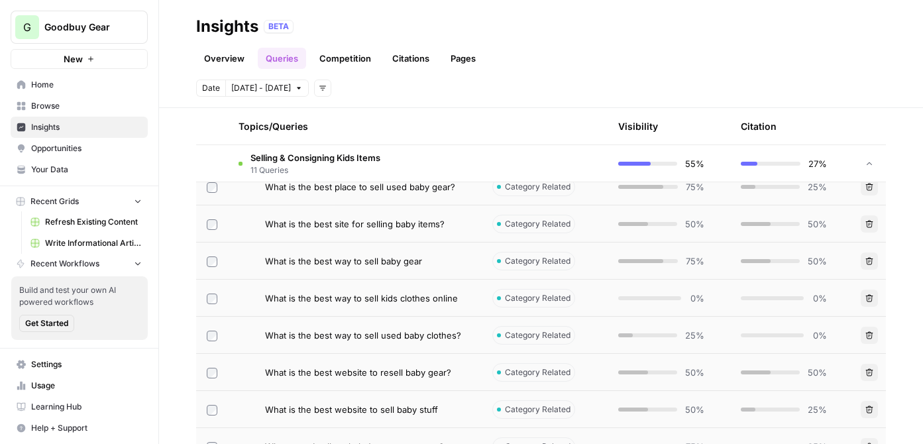
click at [214, 328] on td at bounding box center [212, 335] width 32 height 36
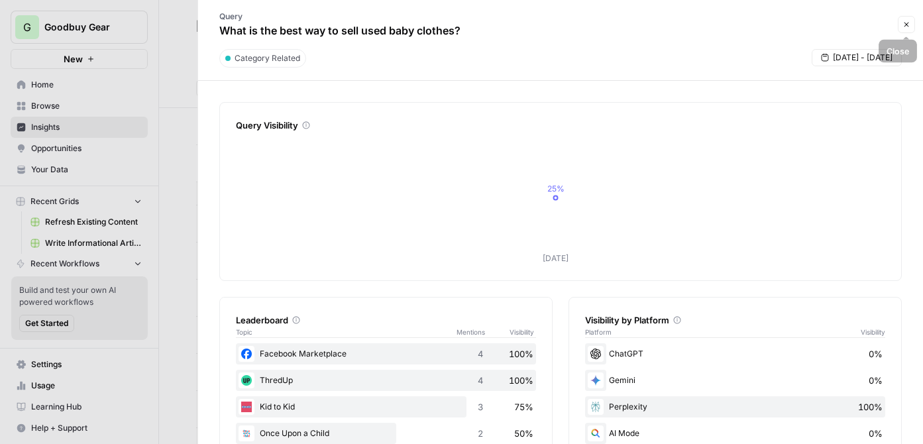
click at [910, 19] on button "Close" at bounding box center [906, 24] width 17 height 17
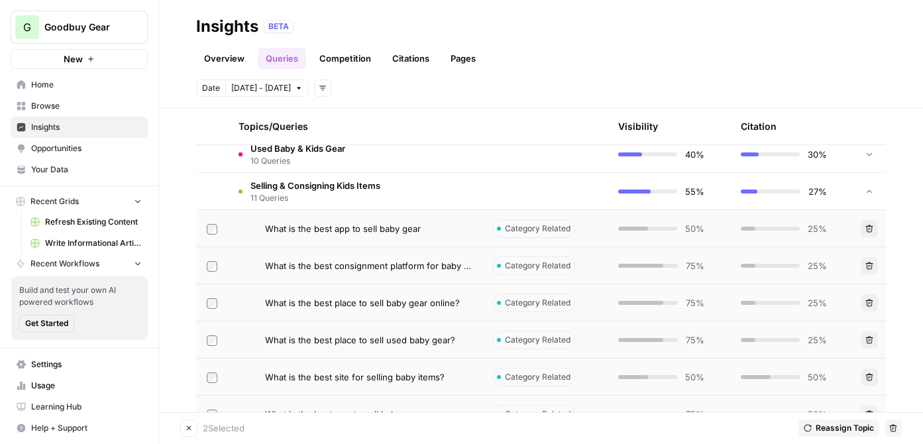
scroll to position [503, 0]
click at [892, 430] on icon "button" at bounding box center [894, 428] width 8 height 8
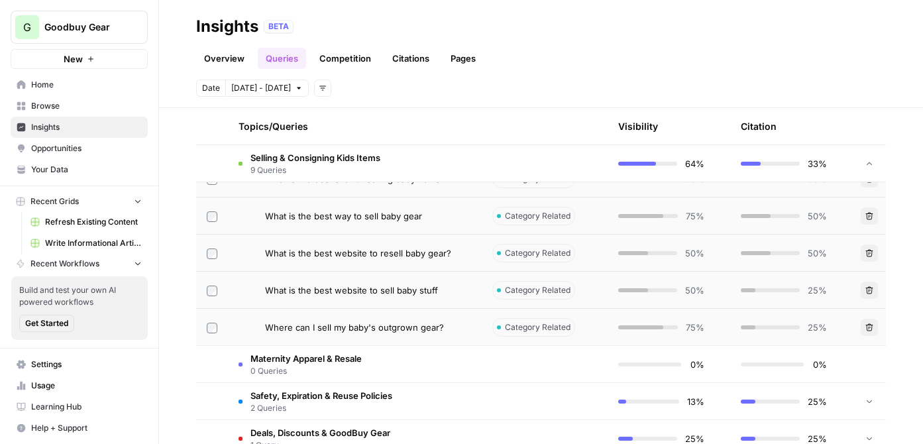
scroll to position [737, 0]
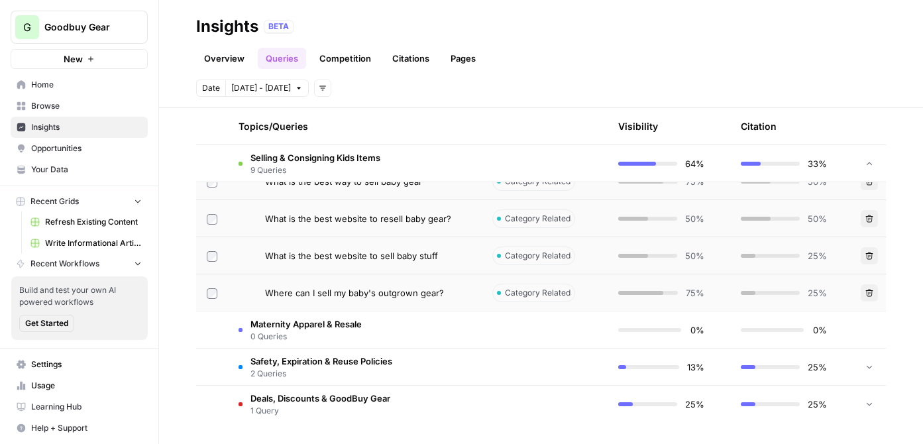
click at [386, 369] on span "2 Queries" at bounding box center [322, 374] width 142 height 12
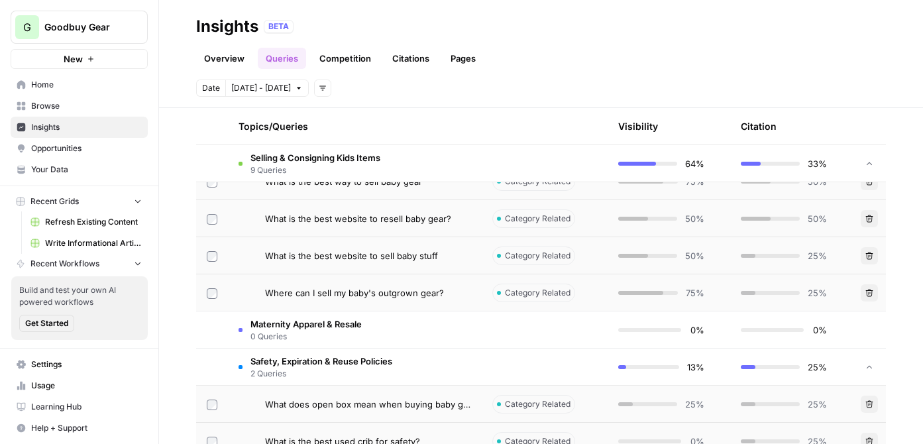
scroll to position [811, 0]
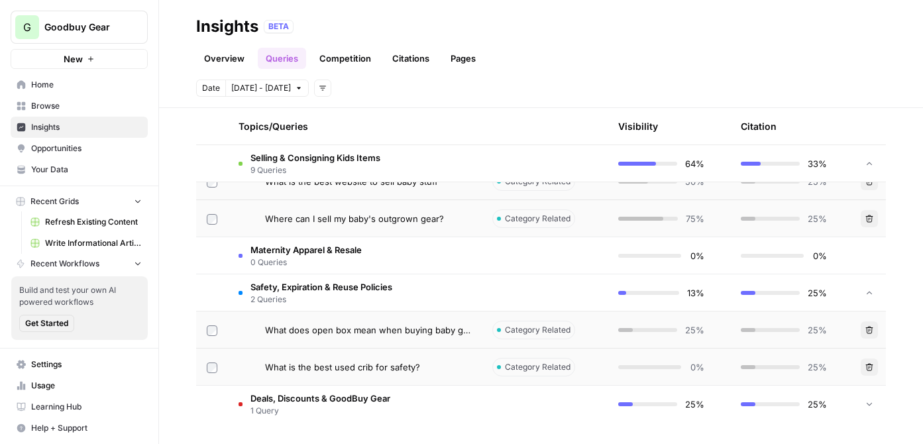
click at [332, 404] on span "Deals, Discounts & GoodBuy Gear" at bounding box center [321, 398] width 140 height 13
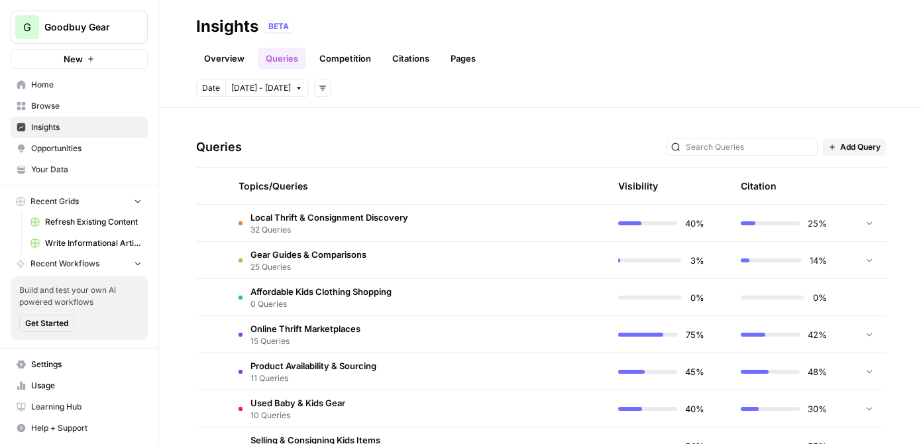
scroll to position [0, 0]
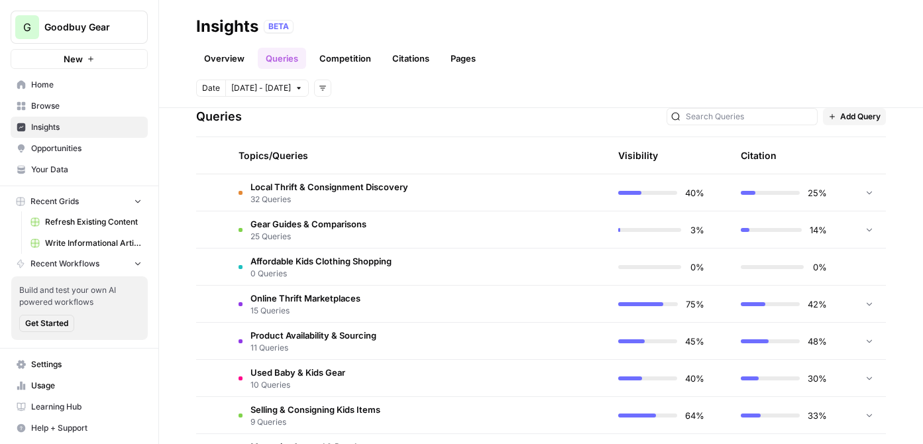
scroll to position [282, 0]
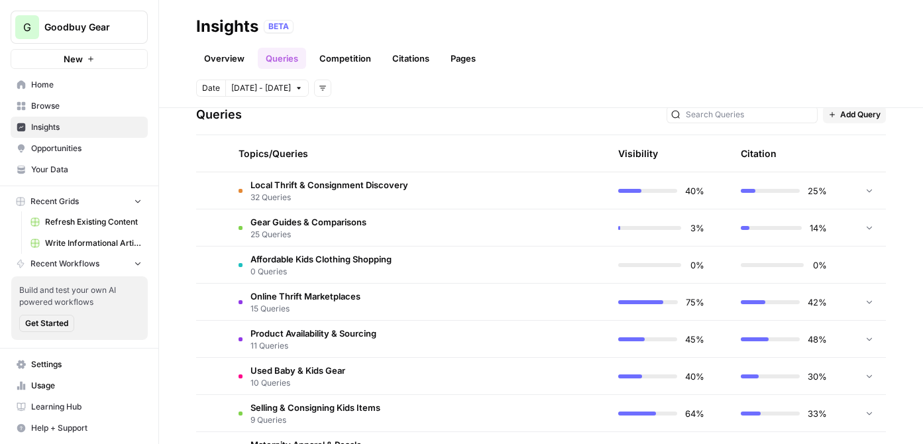
click at [335, 184] on span "Local Thrift & Consignment Discovery" at bounding box center [330, 184] width 158 height 13
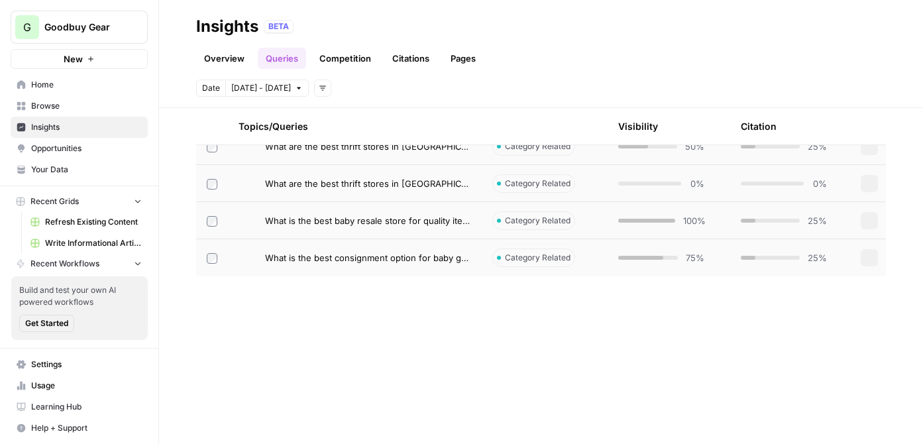
scroll to position [0, 0]
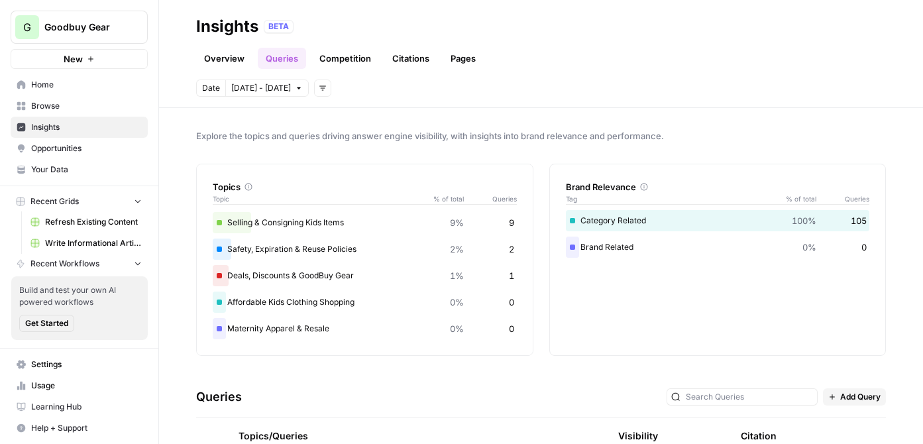
click at [353, 56] on link "Competition" at bounding box center [346, 58] width 68 height 21
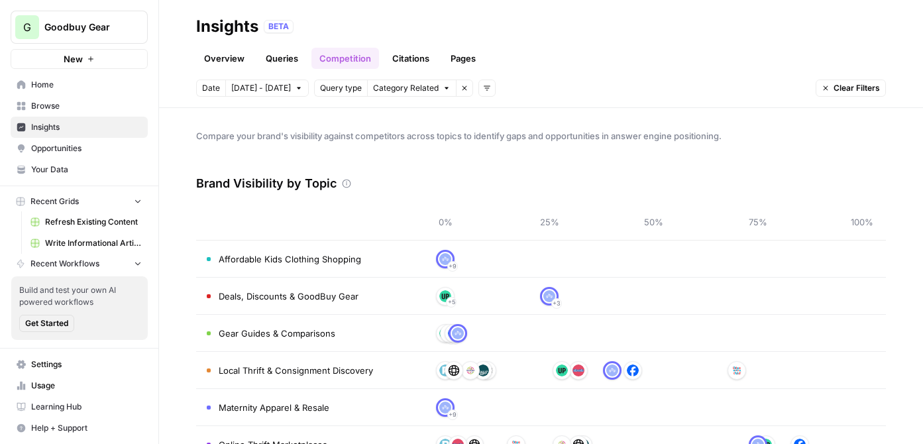
click at [406, 61] on link "Citations" at bounding box center [411, 58] width 53 height 21
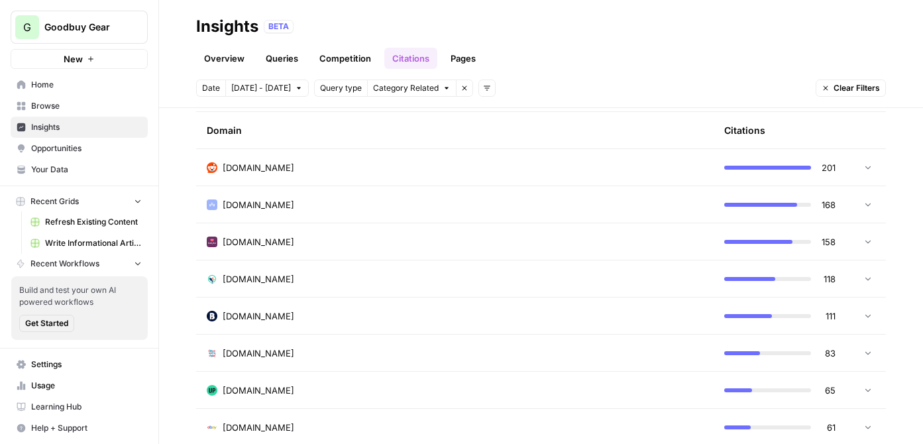
scroll to position [355, 0]
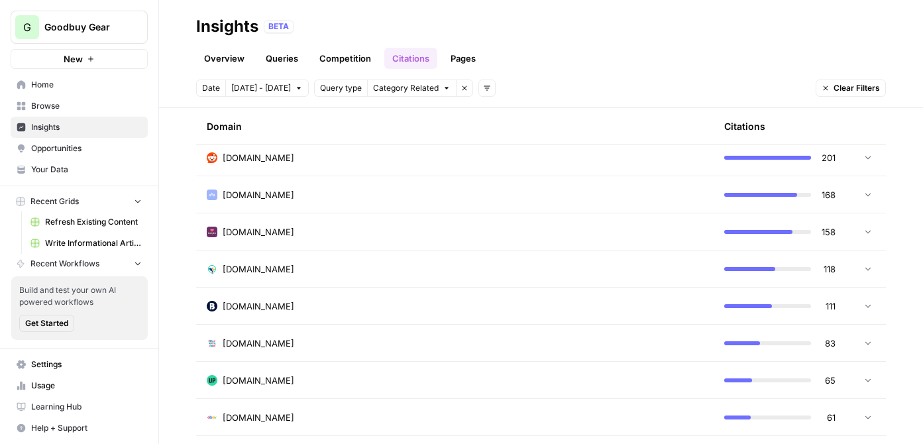
click at [361, 199] on div "[DOMAIN_NAME]" at bounding box center [455, 194] width 497 height 13
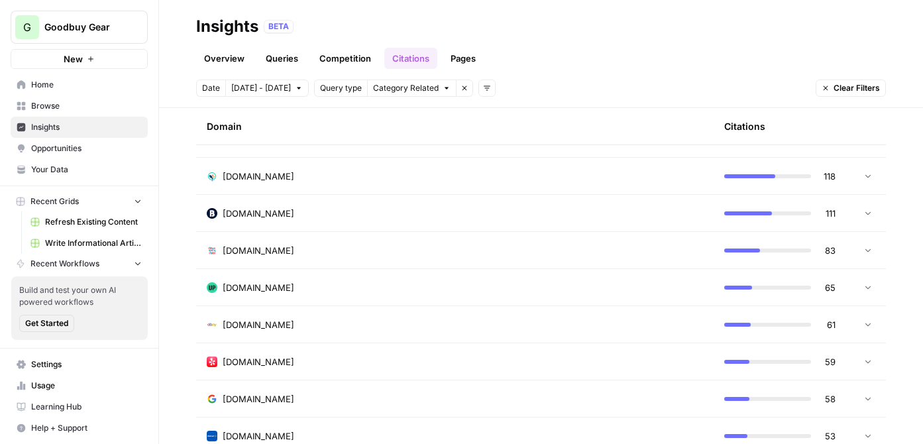
scroll to position [1593, 0]
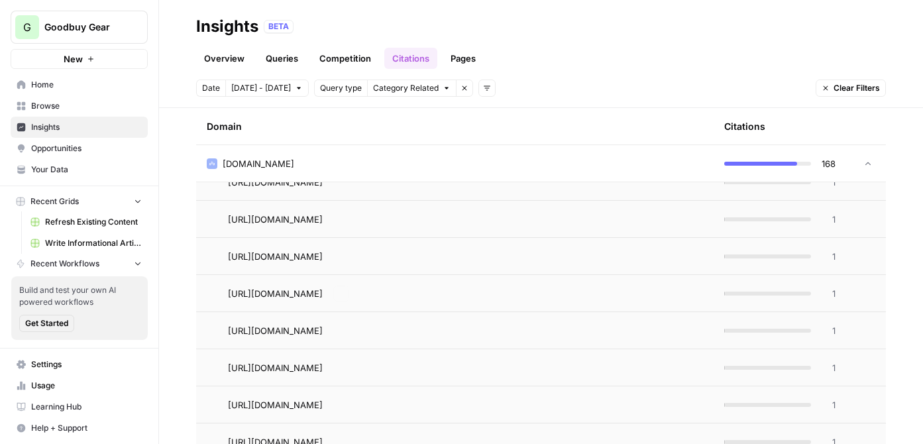
click at [461, 58] on link "Pages" at bounding box center [463, 58] width 41 height 21
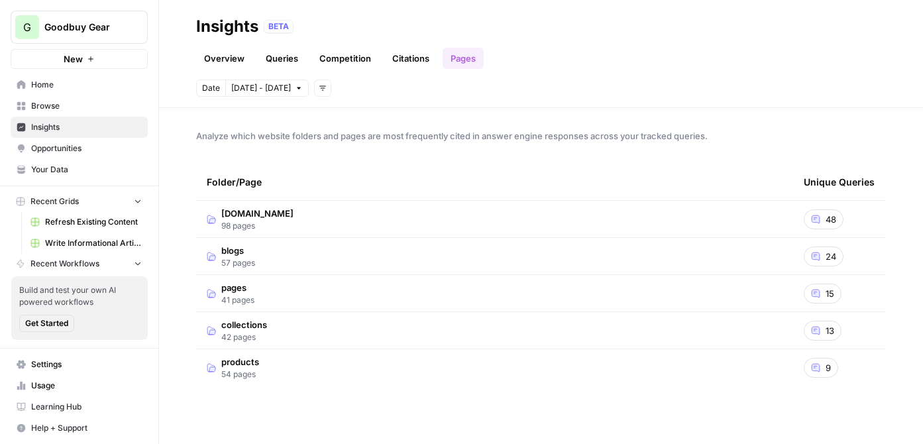
click at [278, 226] on span "98 pages" at bounding box center [257, 226] width 72 height 12
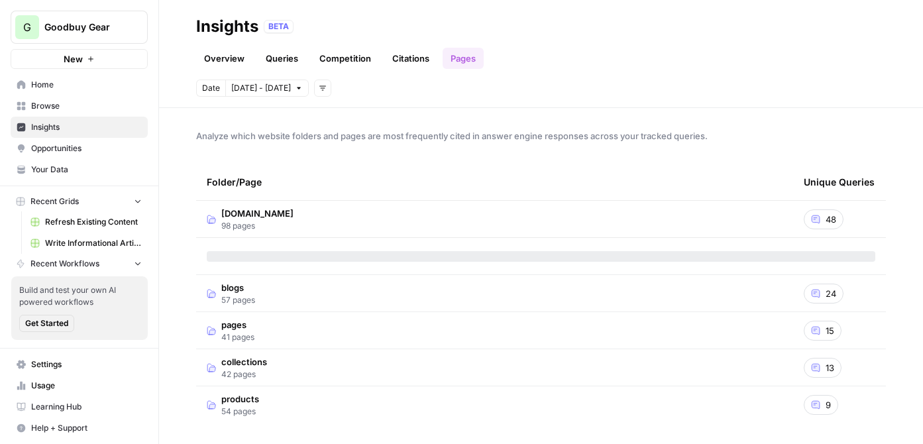
click at [277, 218] on span "[DOMAIN_NAME]" at bounding box center [257, 213] width 72 height 13
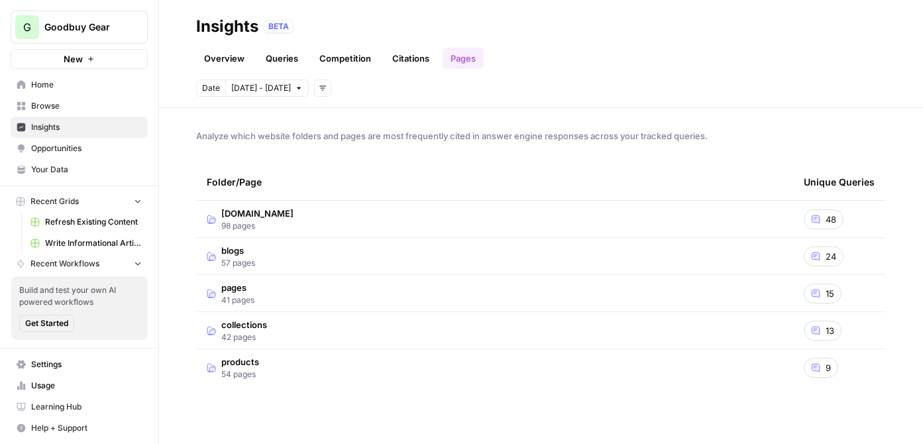
click at [229, 63] on link "Overview" at bounding box center [224, 58] width 56 height 21
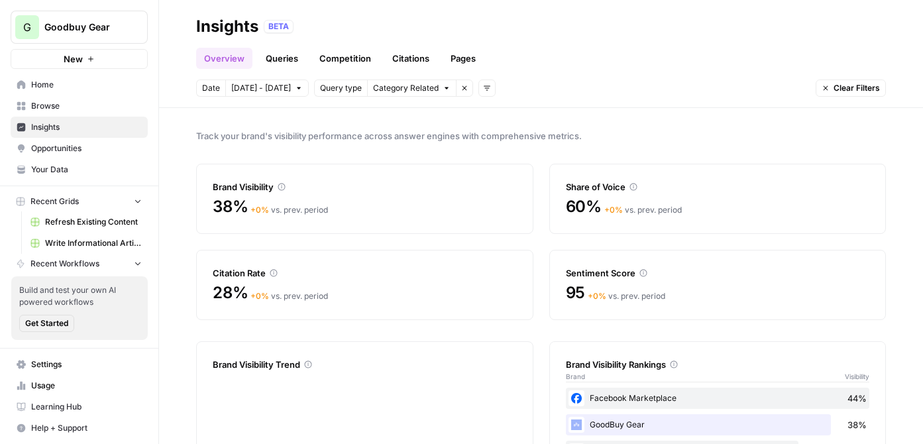
click at [279, 50] on link "Queries" at bounding box center [282, 58] width 48 height 21
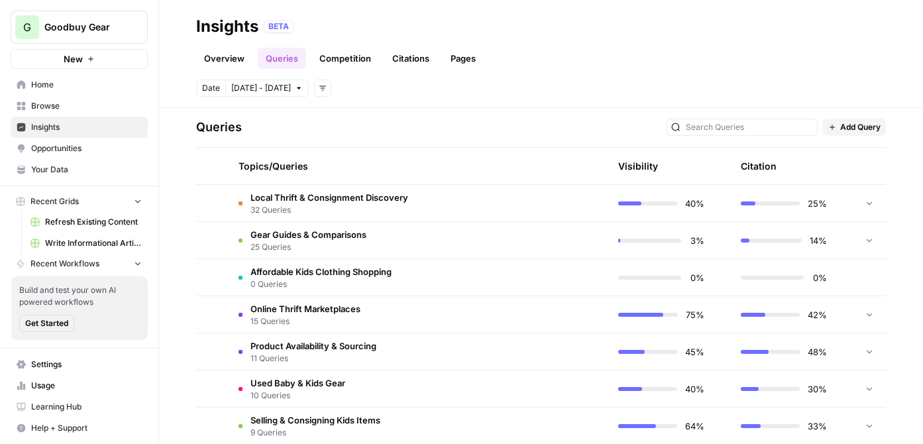
scroll to position [270, 0]
click at [324, 214] on span "32 Queries" at bounding box center [330, 210] width 158 height 12
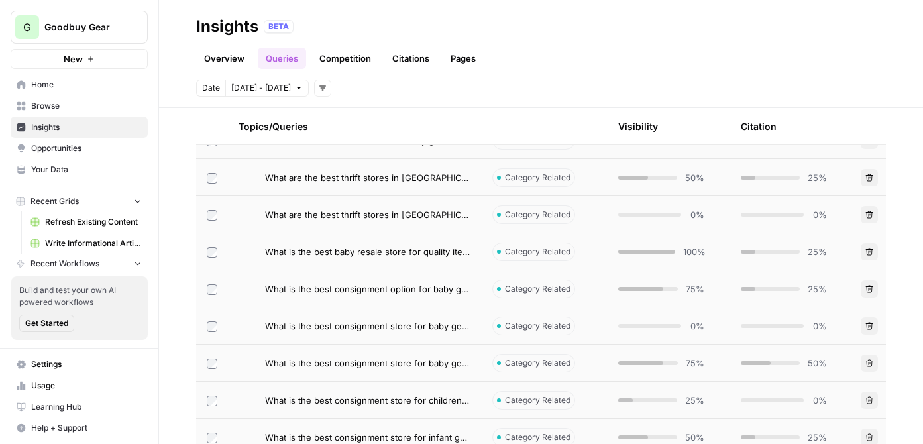
scroll to position [251, 0]
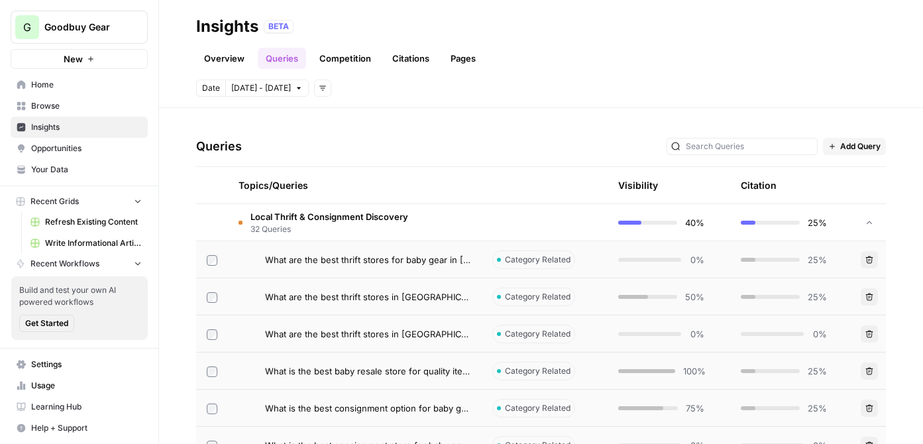
click at [288, 239] on td "Local Thrift & Consignment Discovery 32 Queries" at bounding box center [355, 222] width 254 height 36
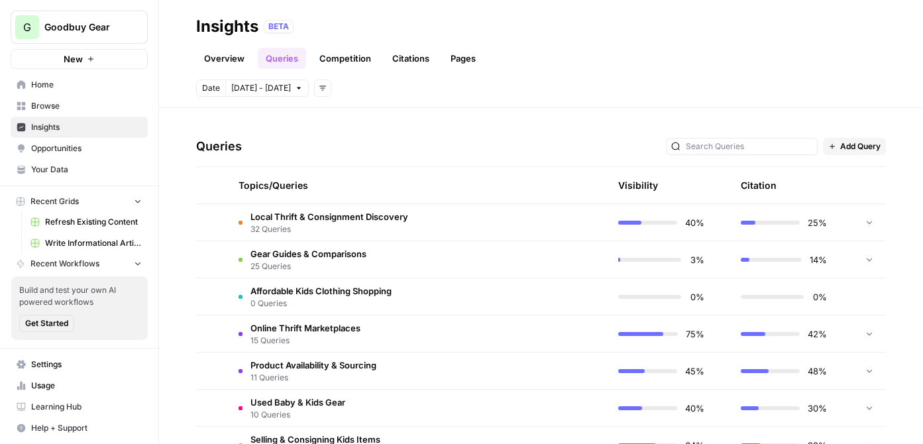
scroll to position [322, 0]
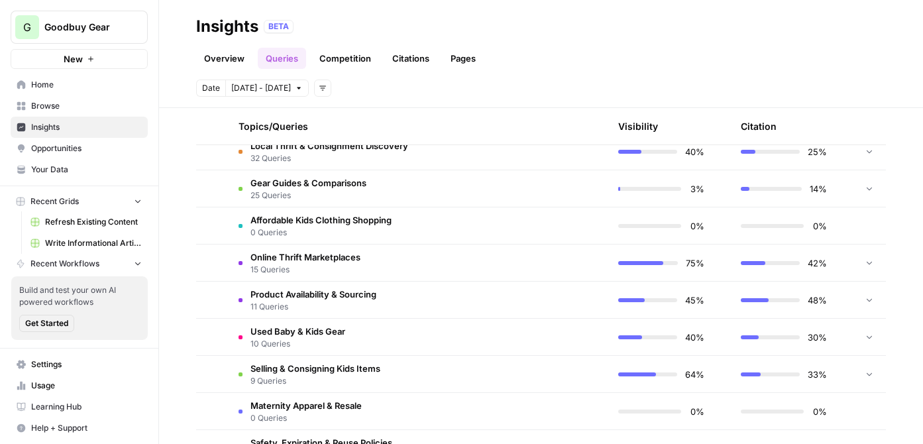
click at [300, 192] on span "25 Queries" at bounding box center [309, 196] width 116 height 12
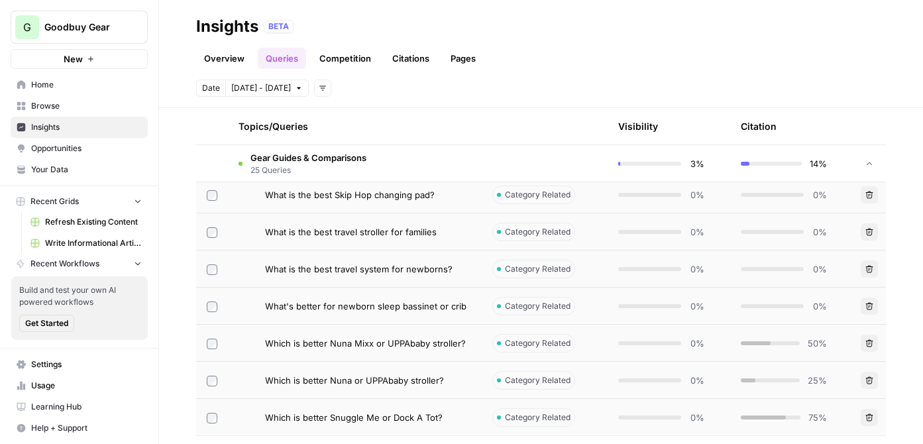
scroll to position [1134, 0]
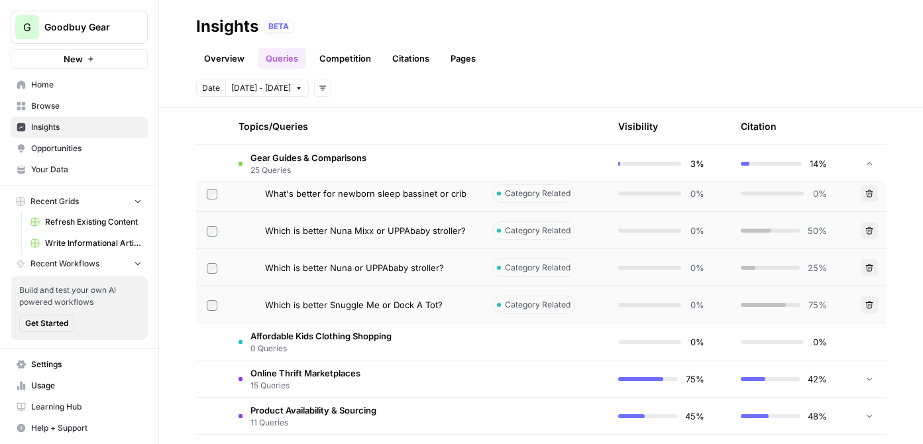
click at [301, 157] on span "Gear Guides & Comparisons" at bounding box center [309, 157] width 116 height 13
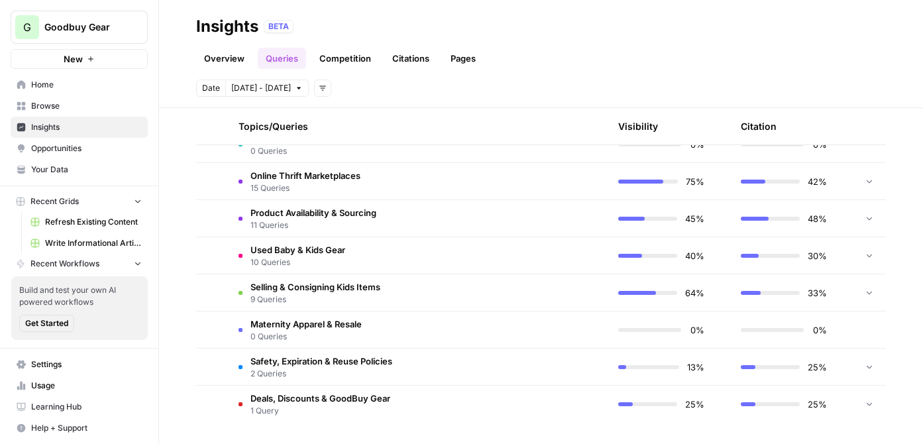
scroll to position [403, 0]
